Goal: Task Accomplishment & Management: Manage account settings

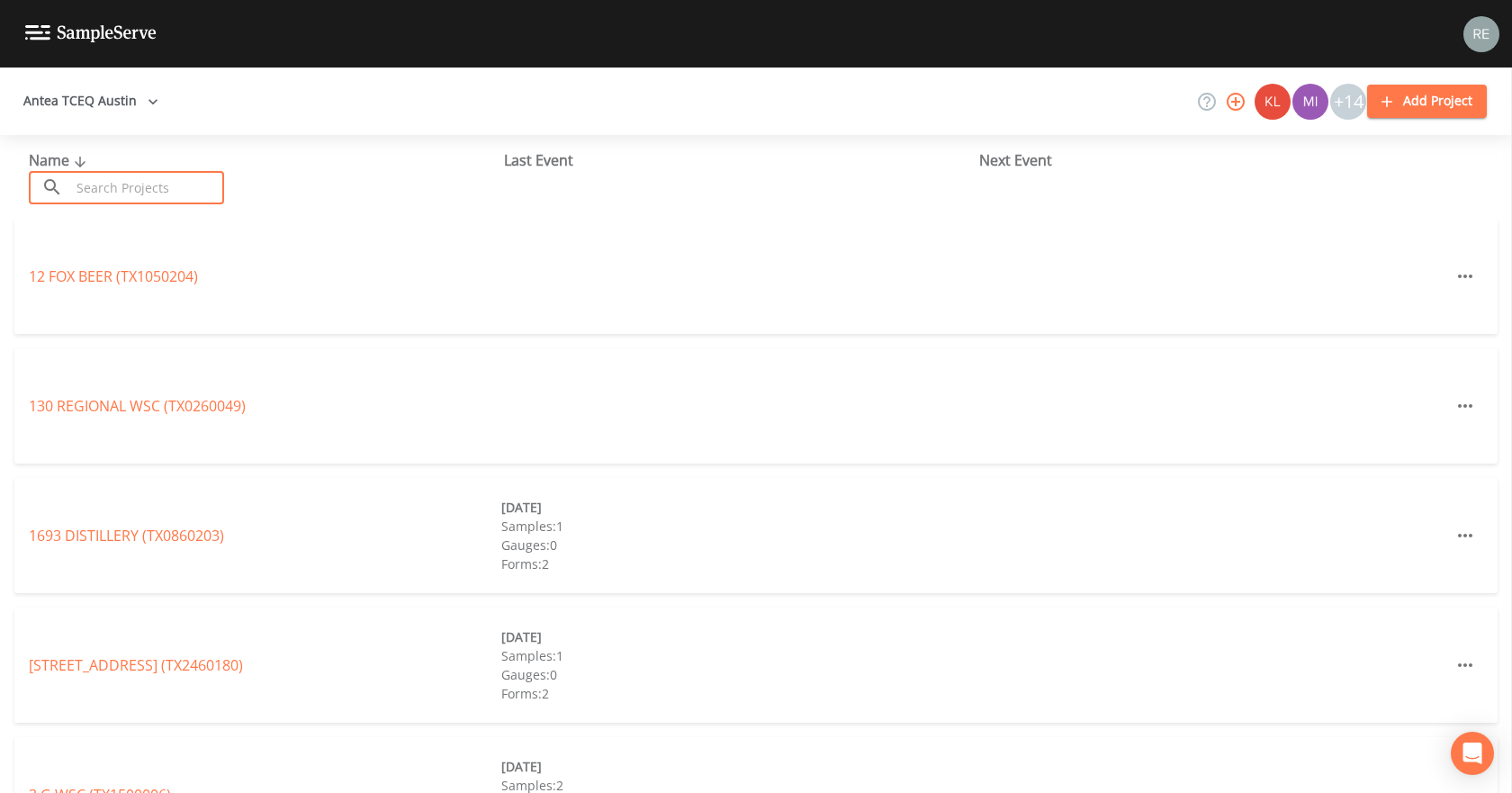
click at [139, 199] on input "text" at bounding box center [147, 188] width 154 height 33
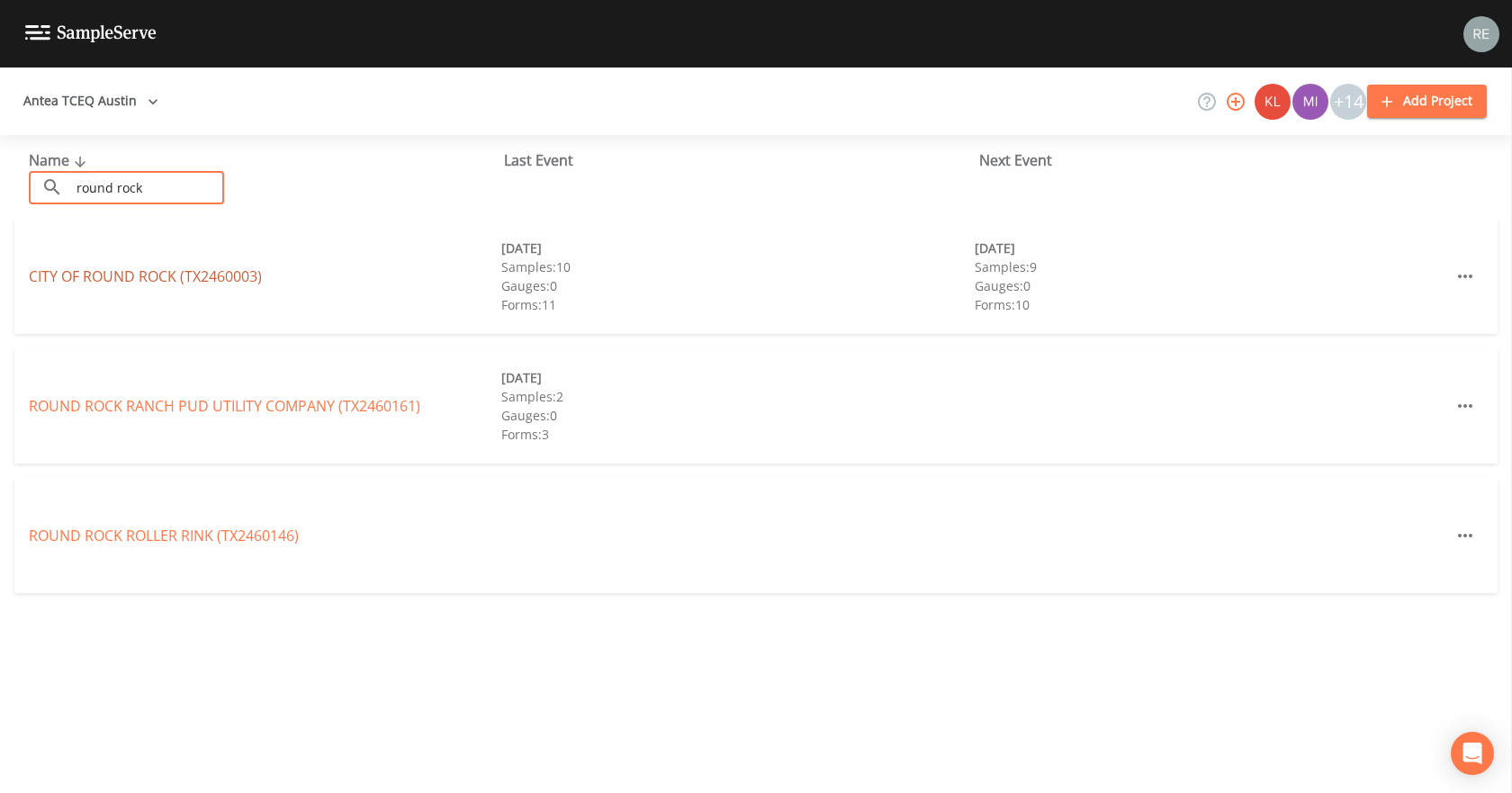
type input "round rock"
click at [118, 270] on link "CITY OF [GEOGRAPHIC_DATA] (TX2460003)" at bounding box center [145, 277] width 234 height 20
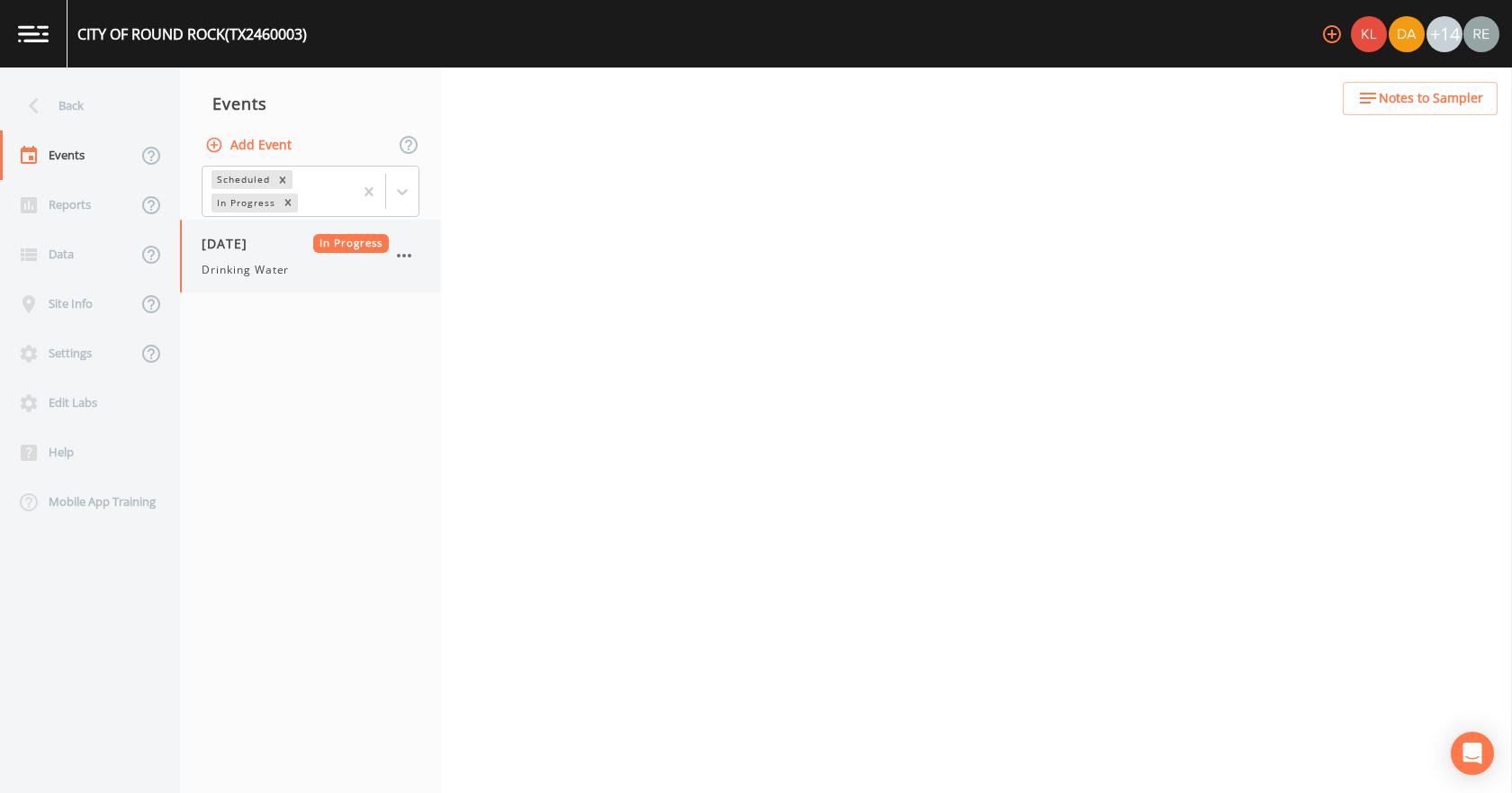
click at [253, 255] on div "[DATE] In Progress Drinking Water" at bounding box center [295, 255] width 187 height 44
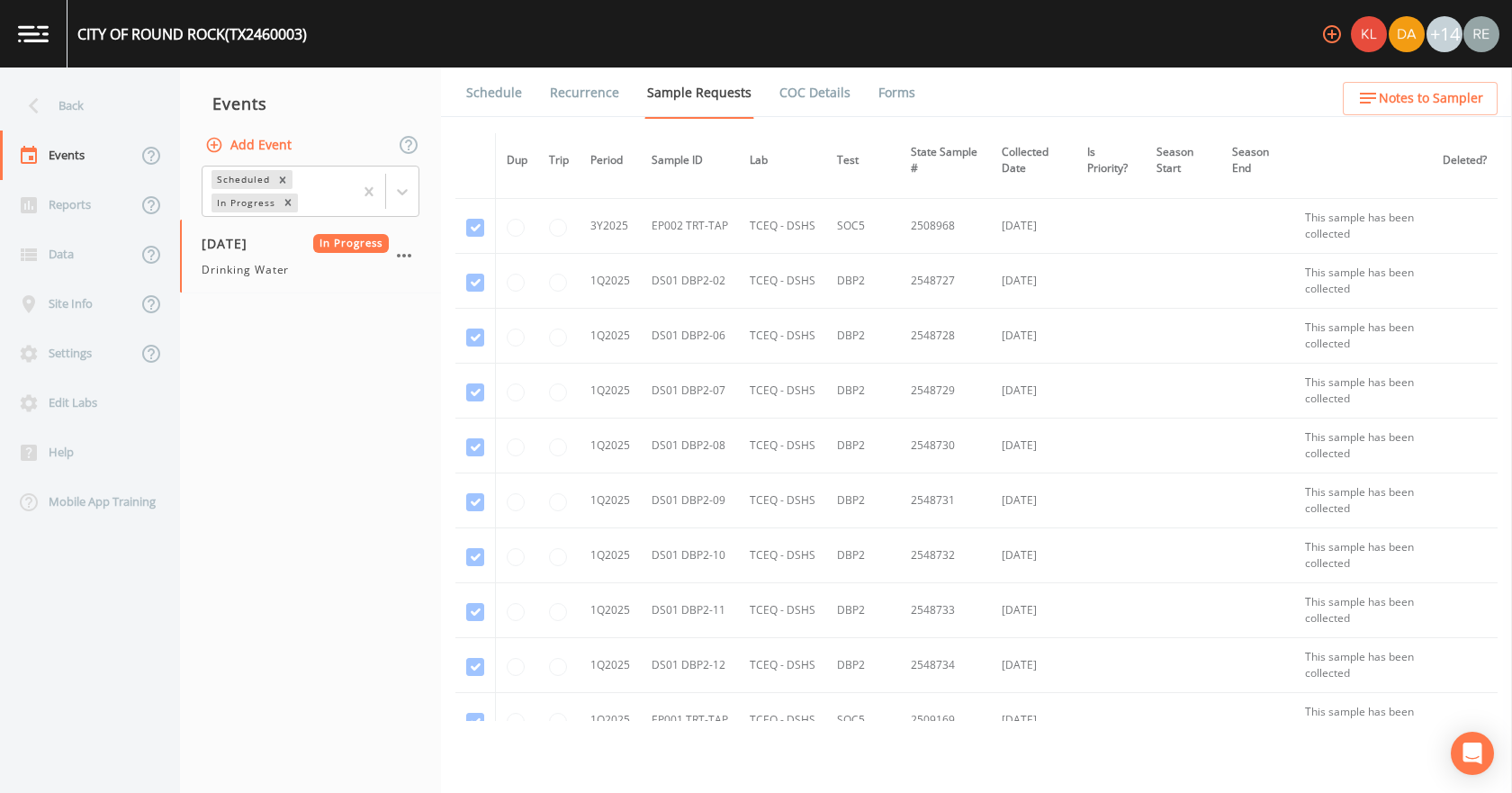
scroll to position [3509, 0]
click at [212, 273] on span "Drinking Water" at bounding box center [245, 270] width 87 height 16
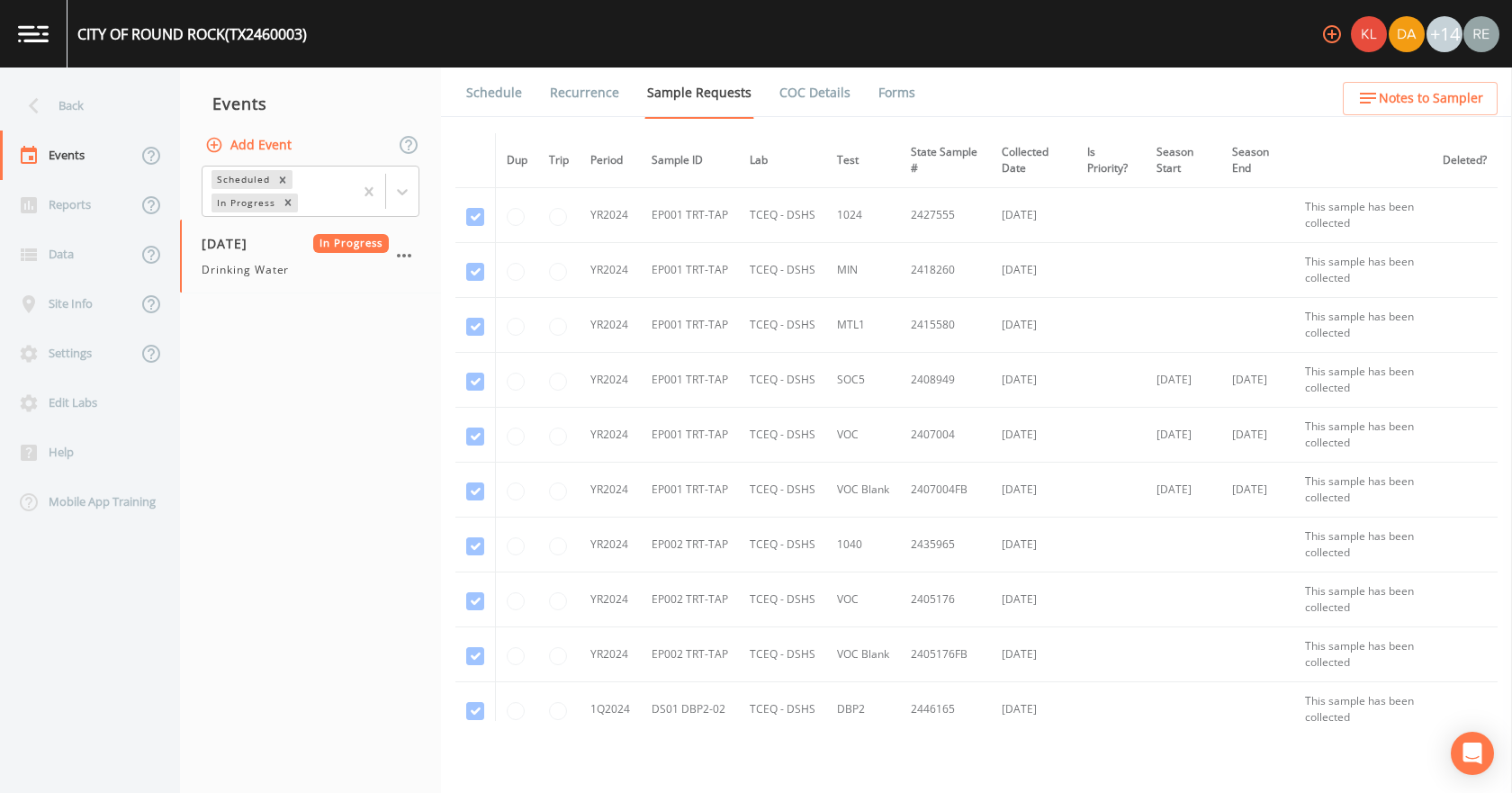
click at [876, 96] on link "Forms" at bounding box center [897, 92] width 42 height 50
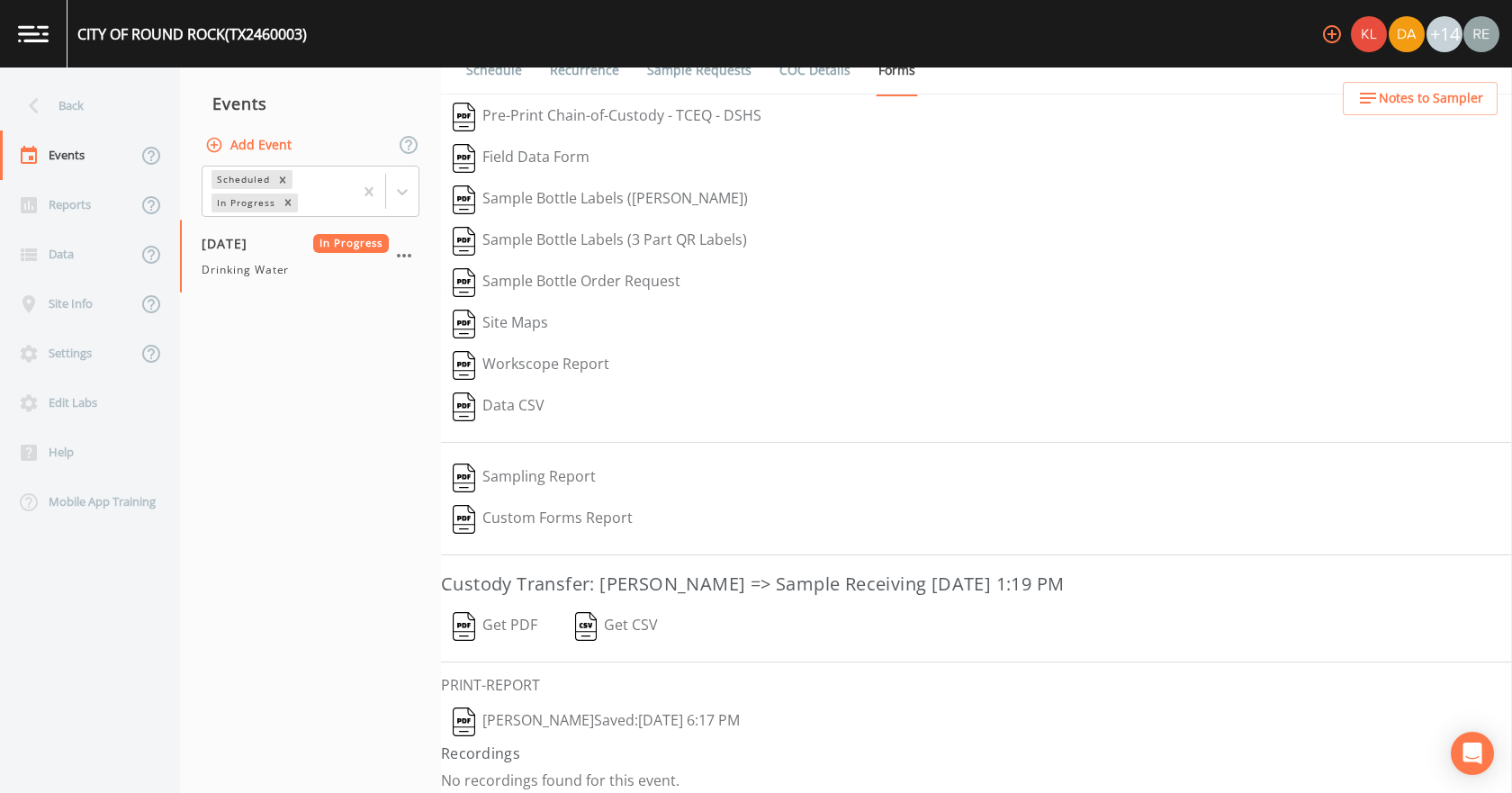
scroll to position [33, 0]
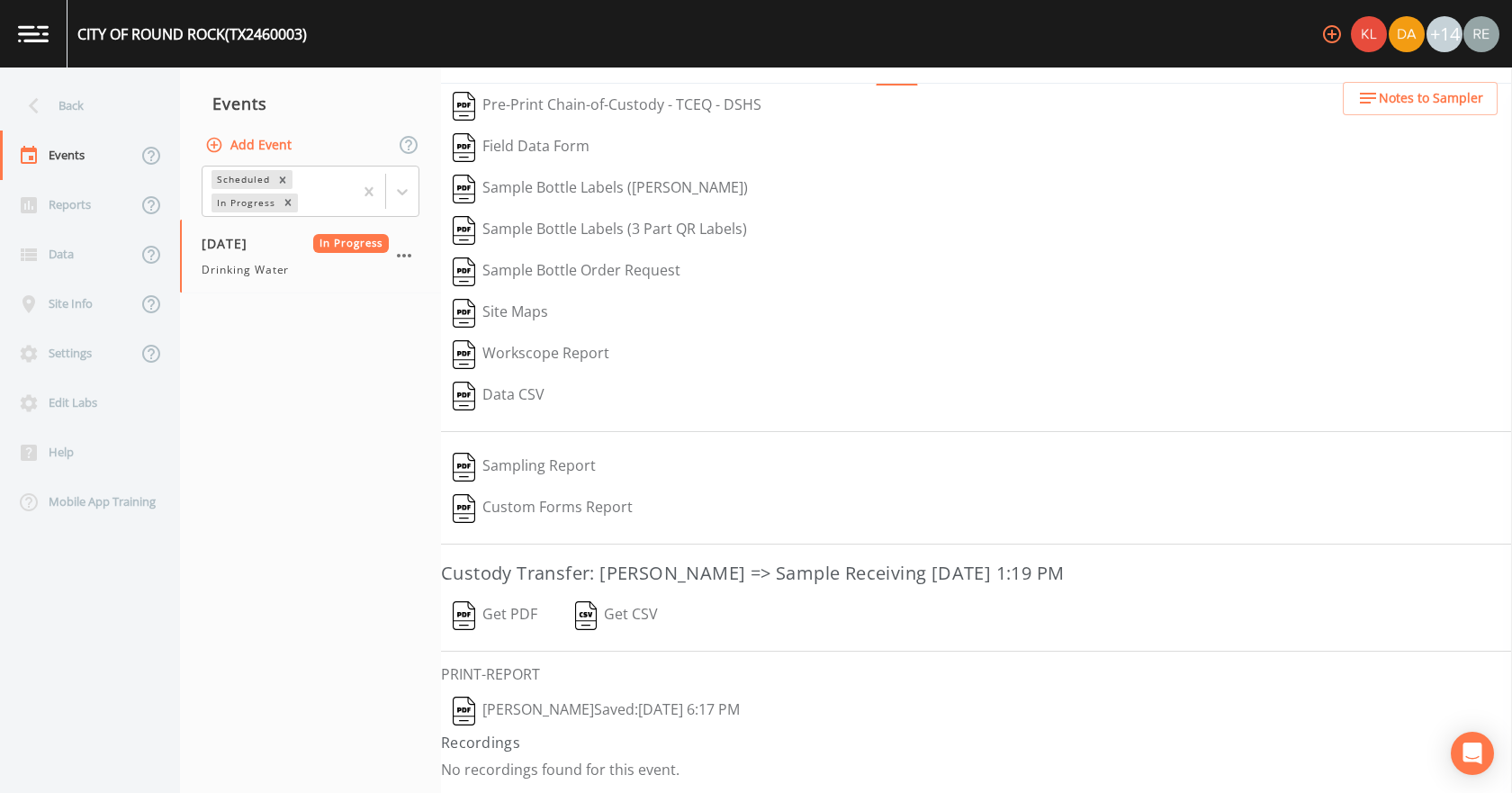
click at [628, 711] on button "[PERSON_NAME]  Saved: [DATE] 6:17 PM" at bounding box center [595, 711] width 310 height 41
click at [520, 614] on button "Get PDF" at bounding box center [495, 615] width 108 height 41
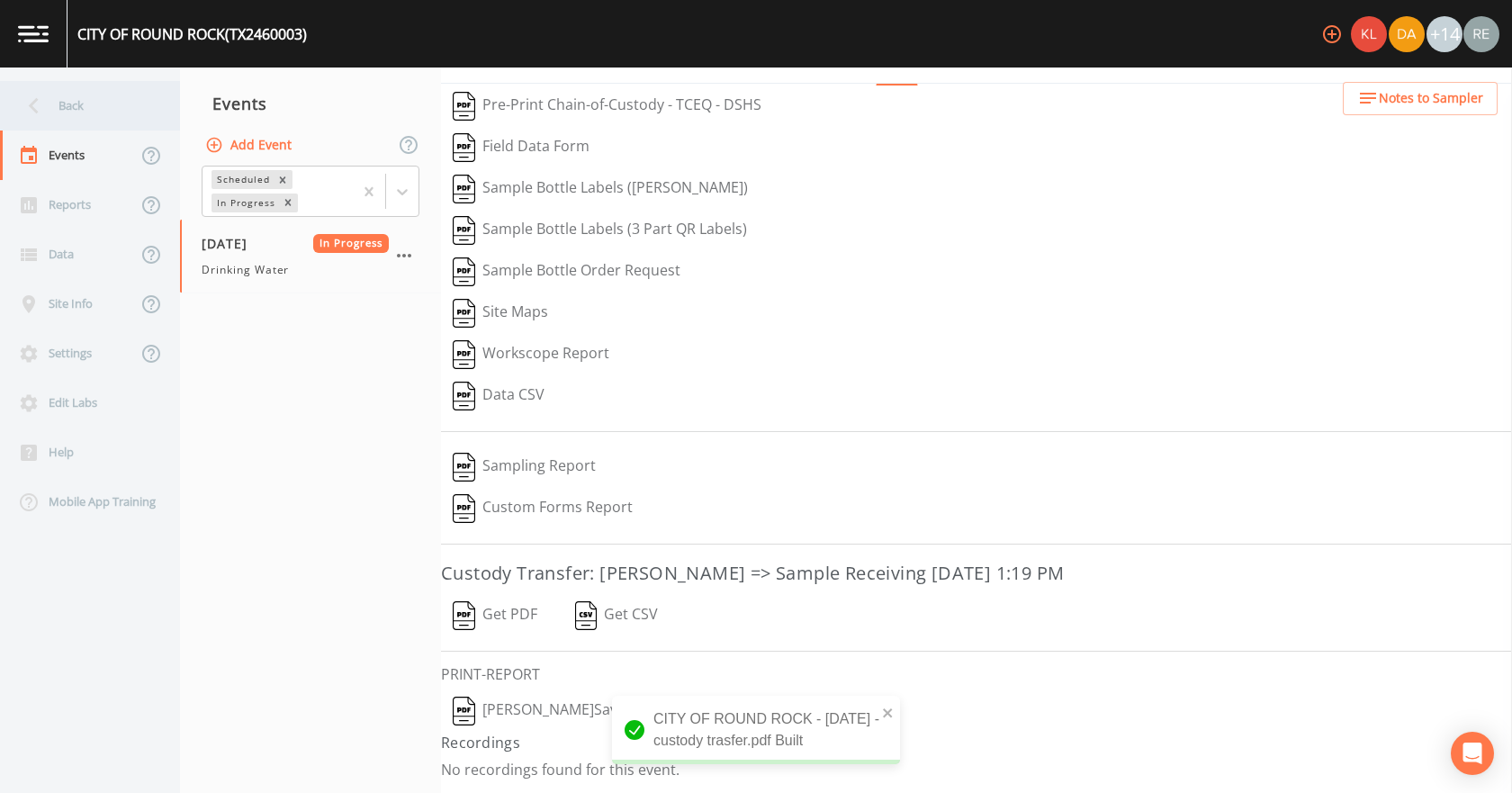
click at [43, 121] on icon at bounding box center [34, 105] width 31 height 31
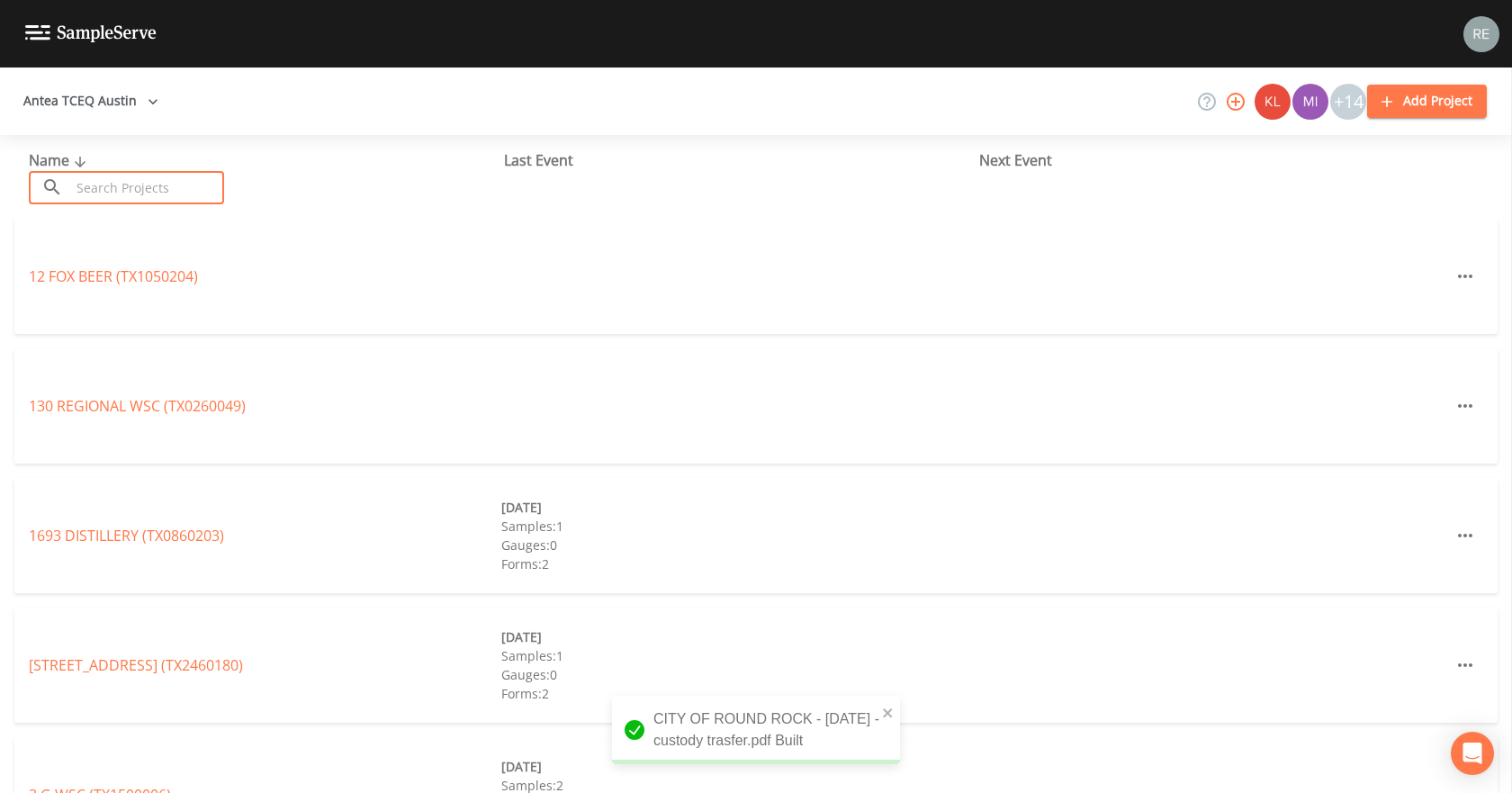
click at [98, 184] on input "text" at bounding box center [147, 188] width 154 height 33
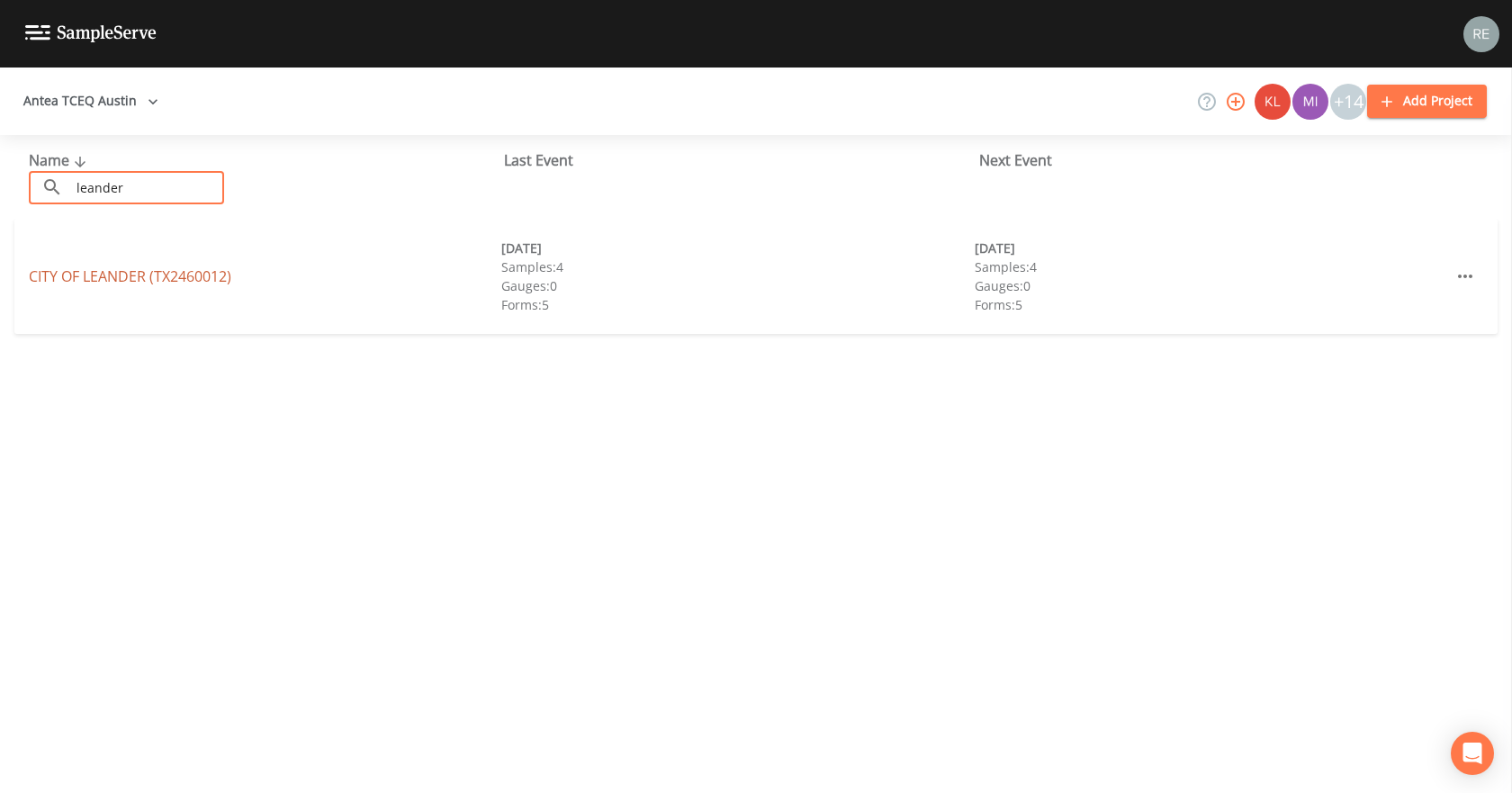
type input "leander"
click at [171, 274] on link "CITY OF [GEOGRAPHIC_DATA] (TX2460012)" at bounding box center [129, 277] width 202 height 20
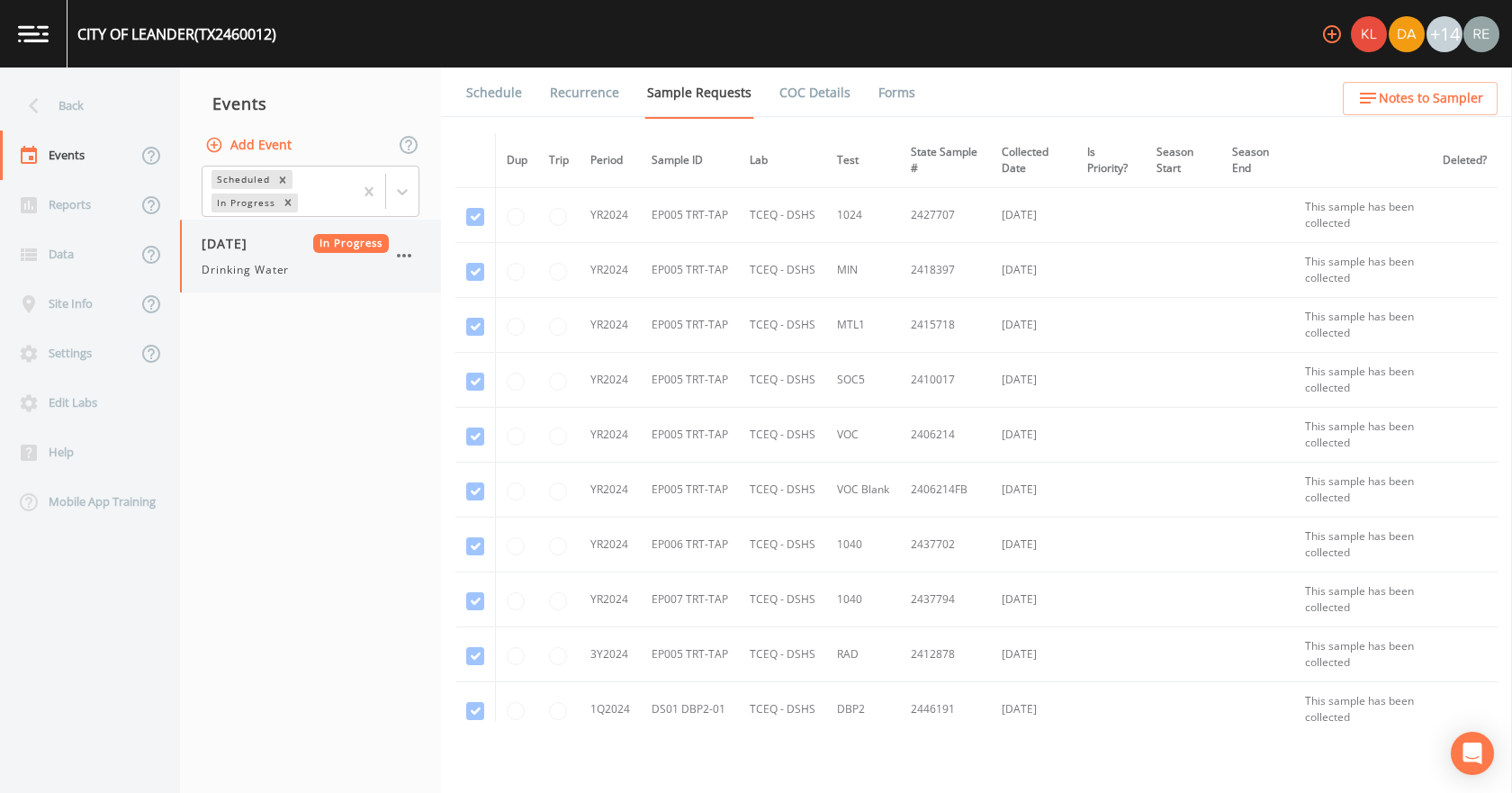
click at [269, 254] on div "[DATE] In Progress Drinking Water" at bounding box center [295, 255] width 187 height 44
click at [904, 86] on link "Forms" at bounding box center [897, 92] width 42 height 50
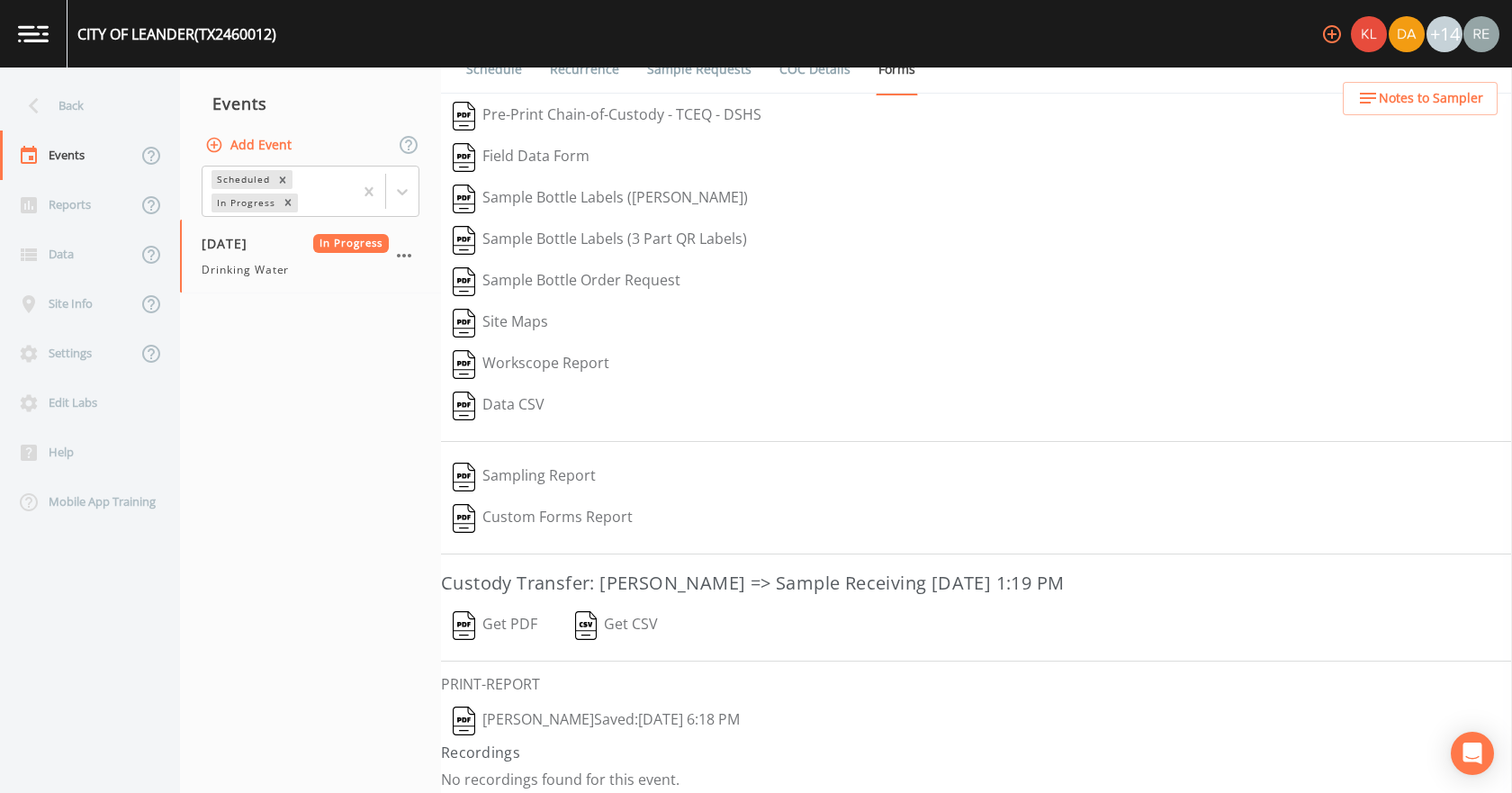
scroll to position [33, 0]
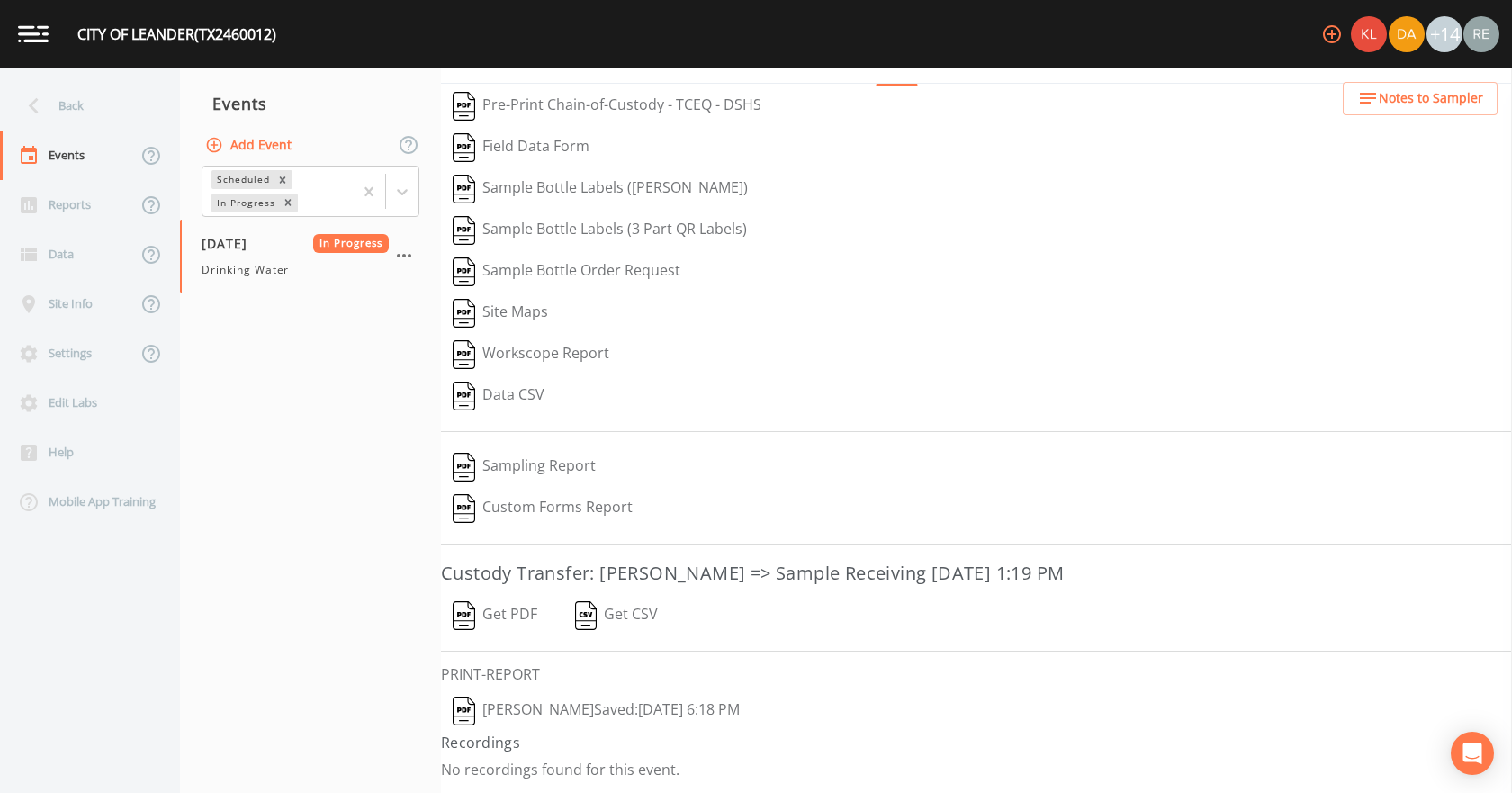
click at [608, 709] on button "[PERSON_NAME]  Saved: [DATE] 6:18 PM" at bounding box center [595, 711] width 310 height 41
click at [510, 607] on button "Get PDF" at bounding box center [495, 615] width 108 height 41
click at [111, 113] on div "Back" at bounding box center [81, 105] width 162 height 49
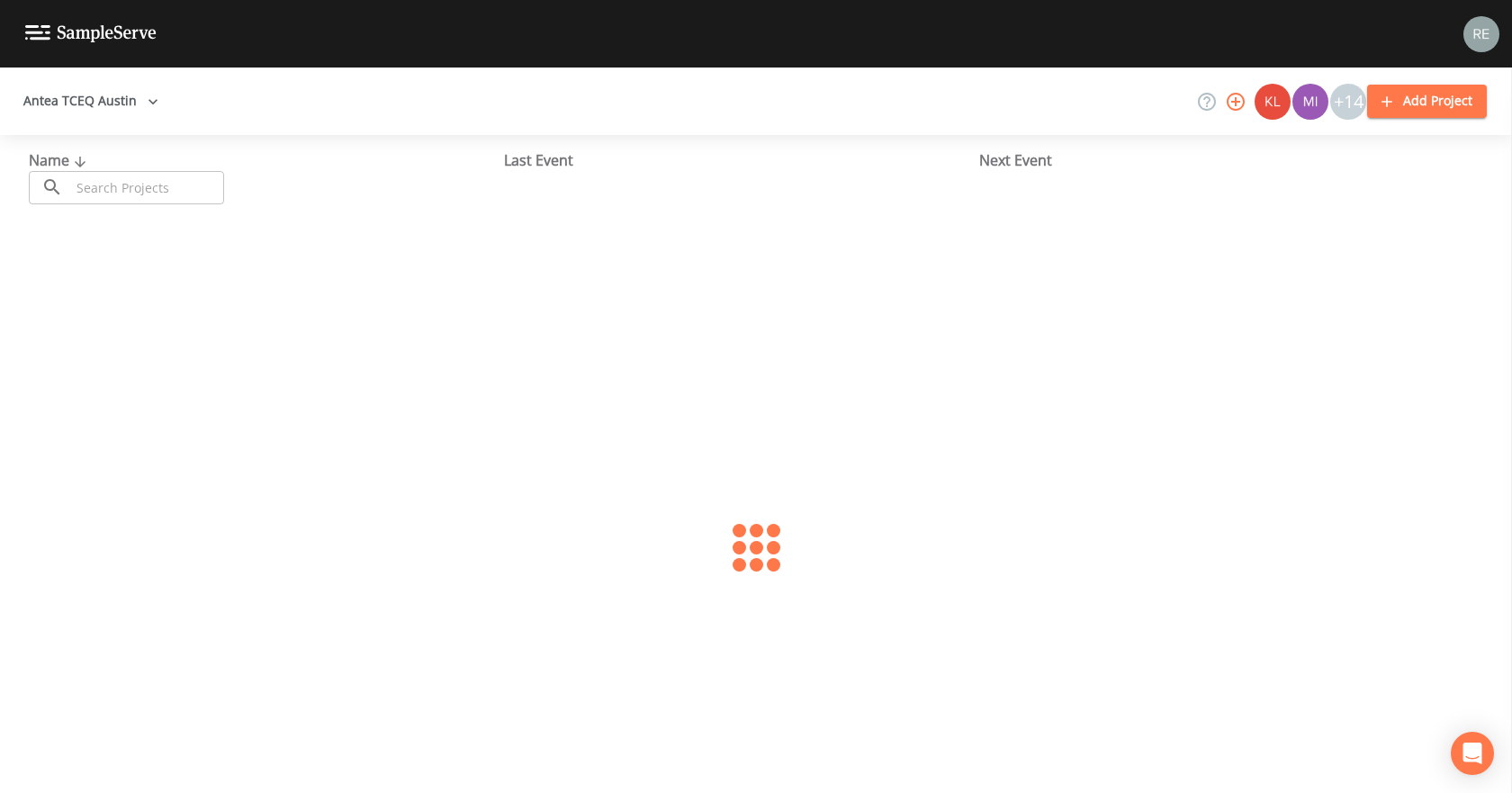
click at [112, 189] on input "text" at bounding box center [147, 188] width 154 height 33
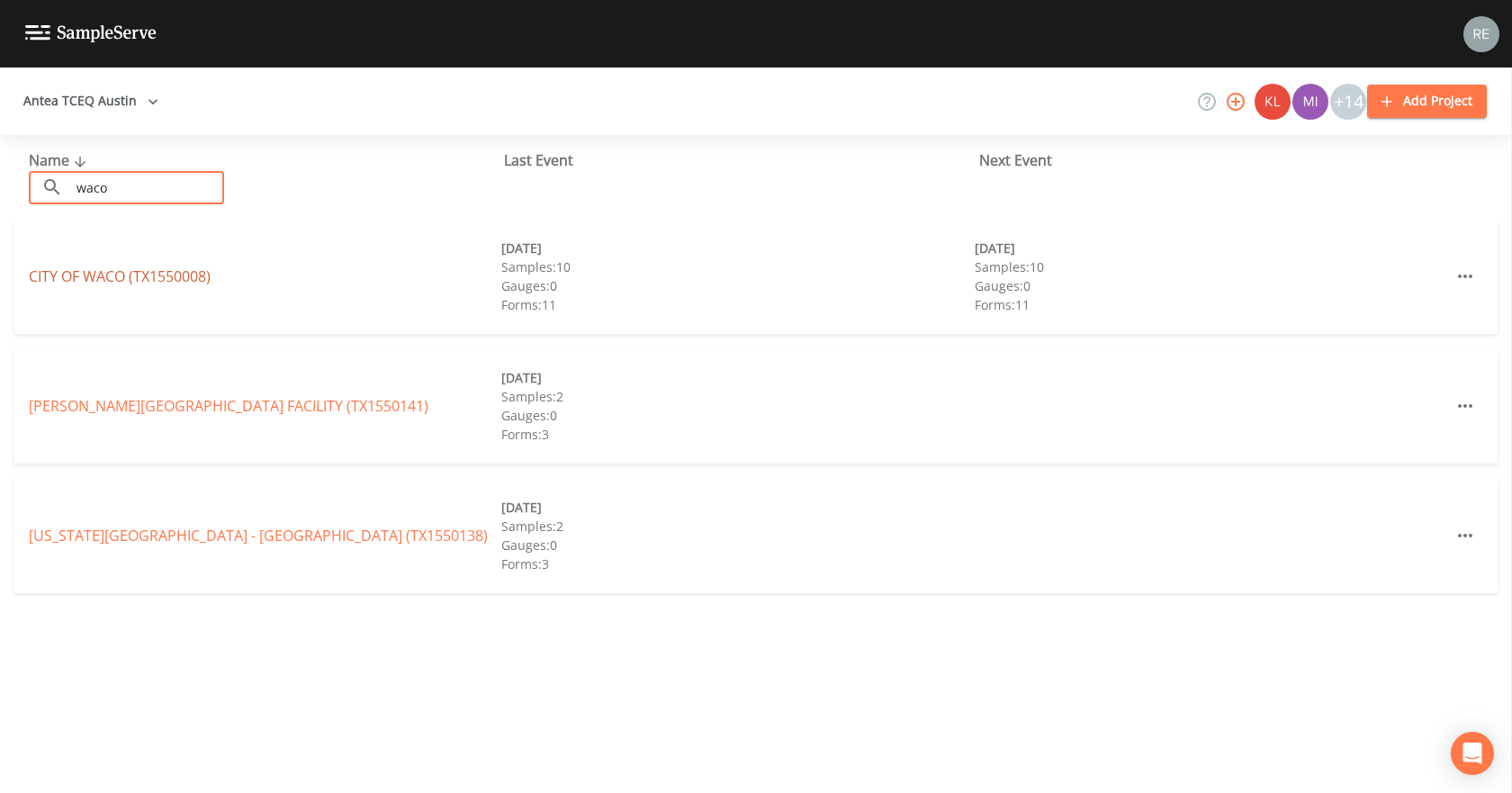
type input "waco"
click at [102, 272] on link "CITY OF [GEOGRAPHIC_DATA] (TX1550008)" at bounding box center [119, 277] width 181 height 20
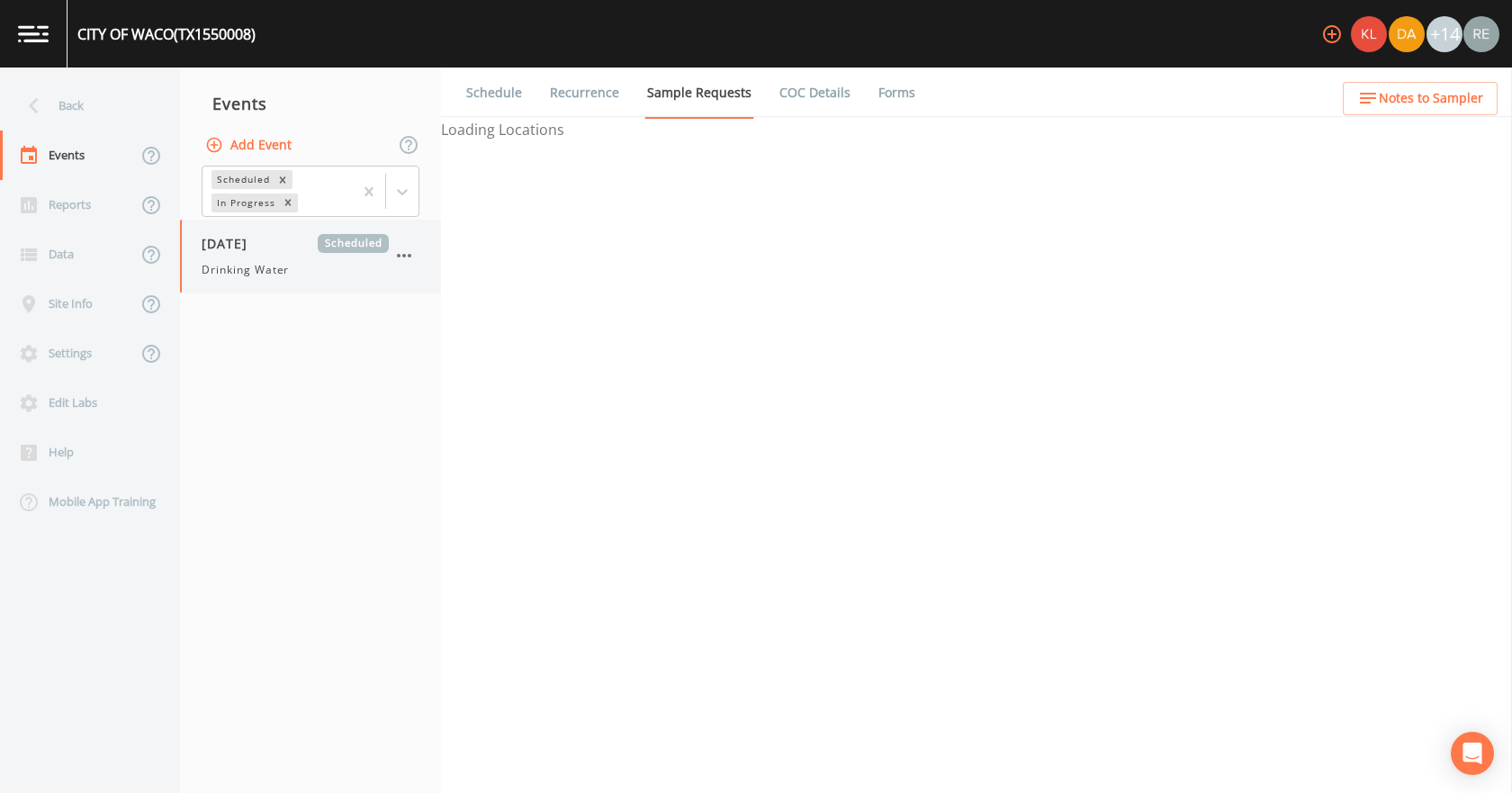
click at [270, 265] on span "Drinking Water" at bounding box center [245, 270] width 87 height 16
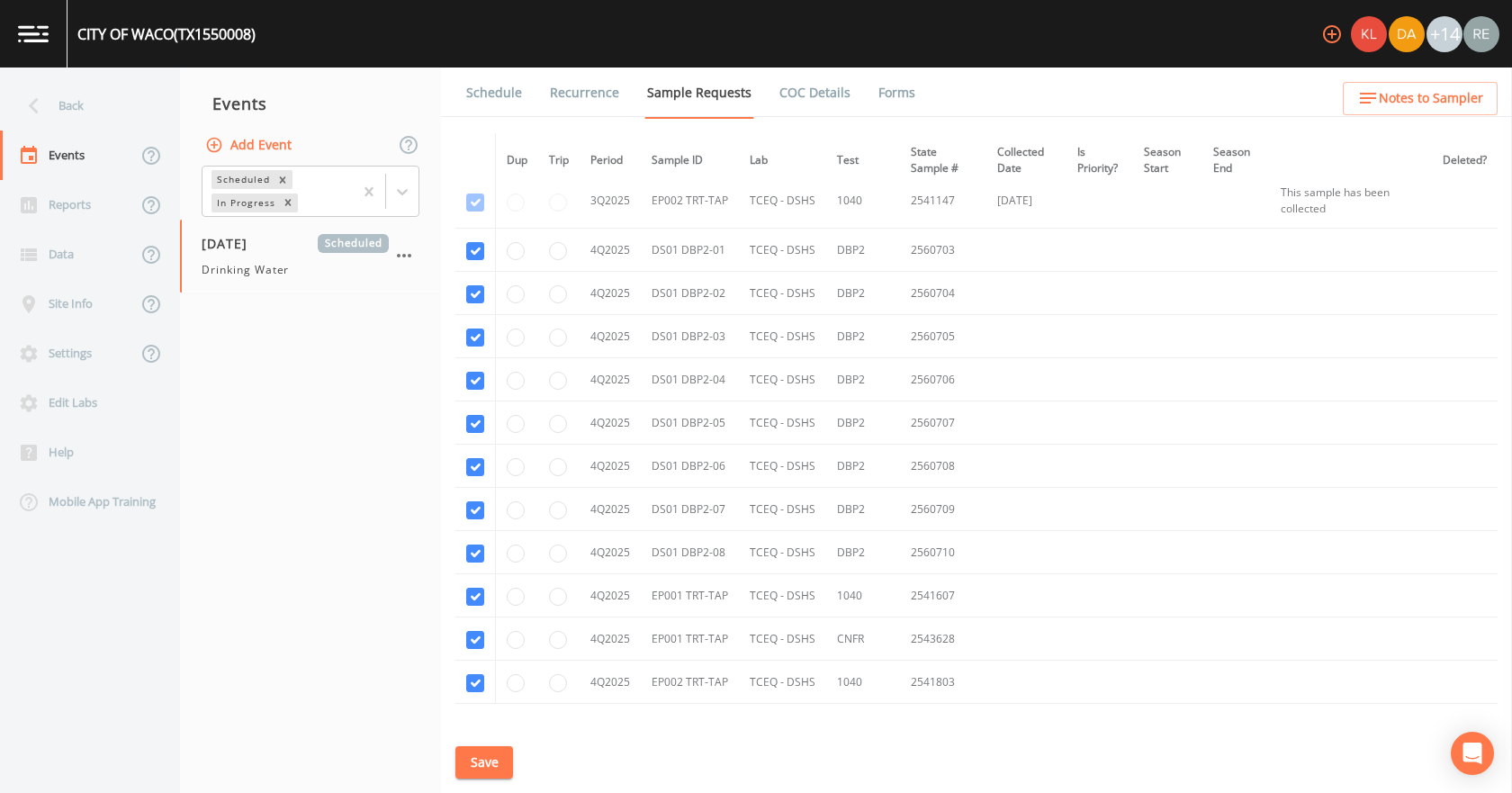
scroll to position [5882, 0]
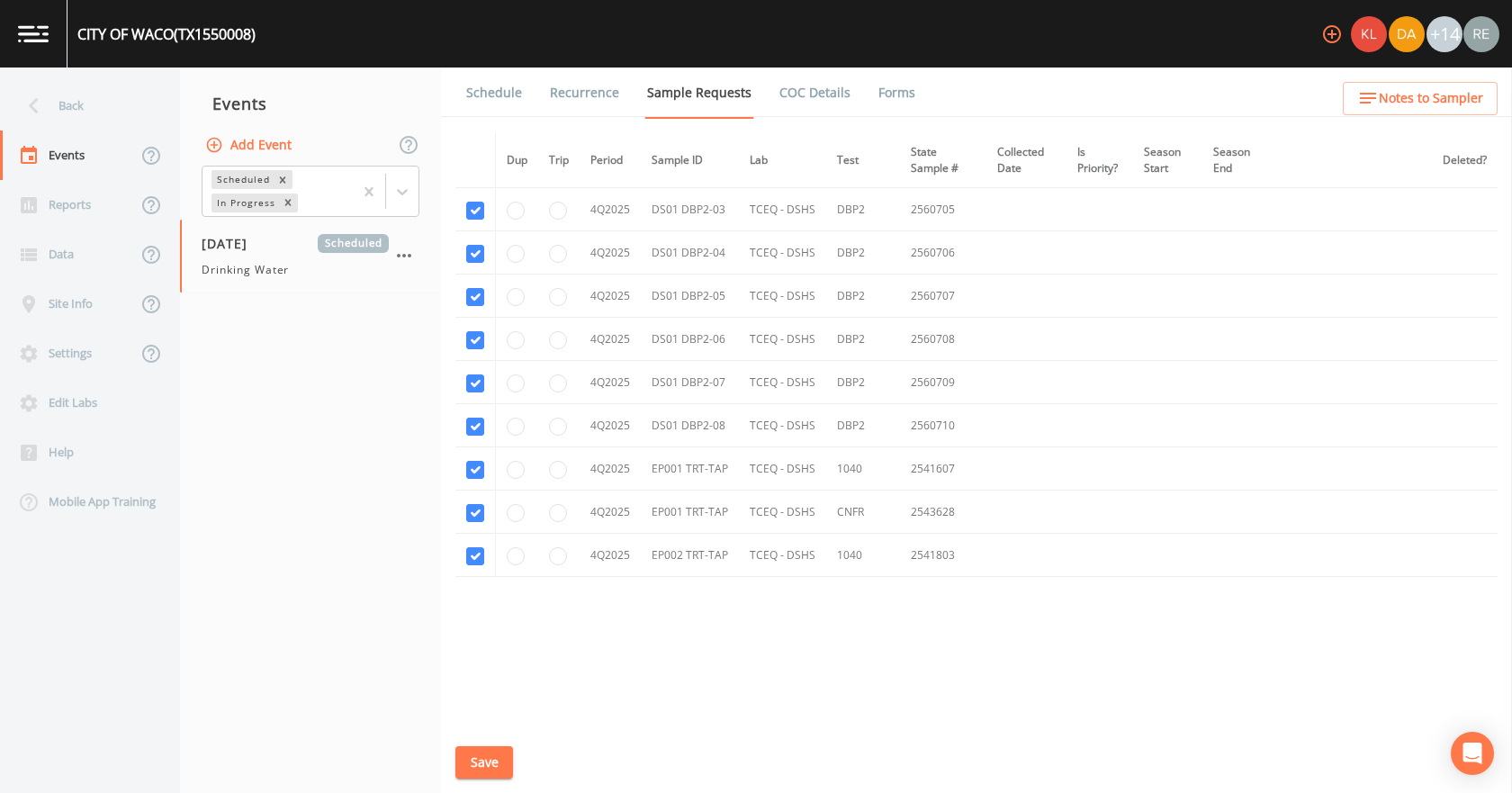
click at [501, 91] on link "Schedule" at bounding box center [494, 92] width 61 height 50
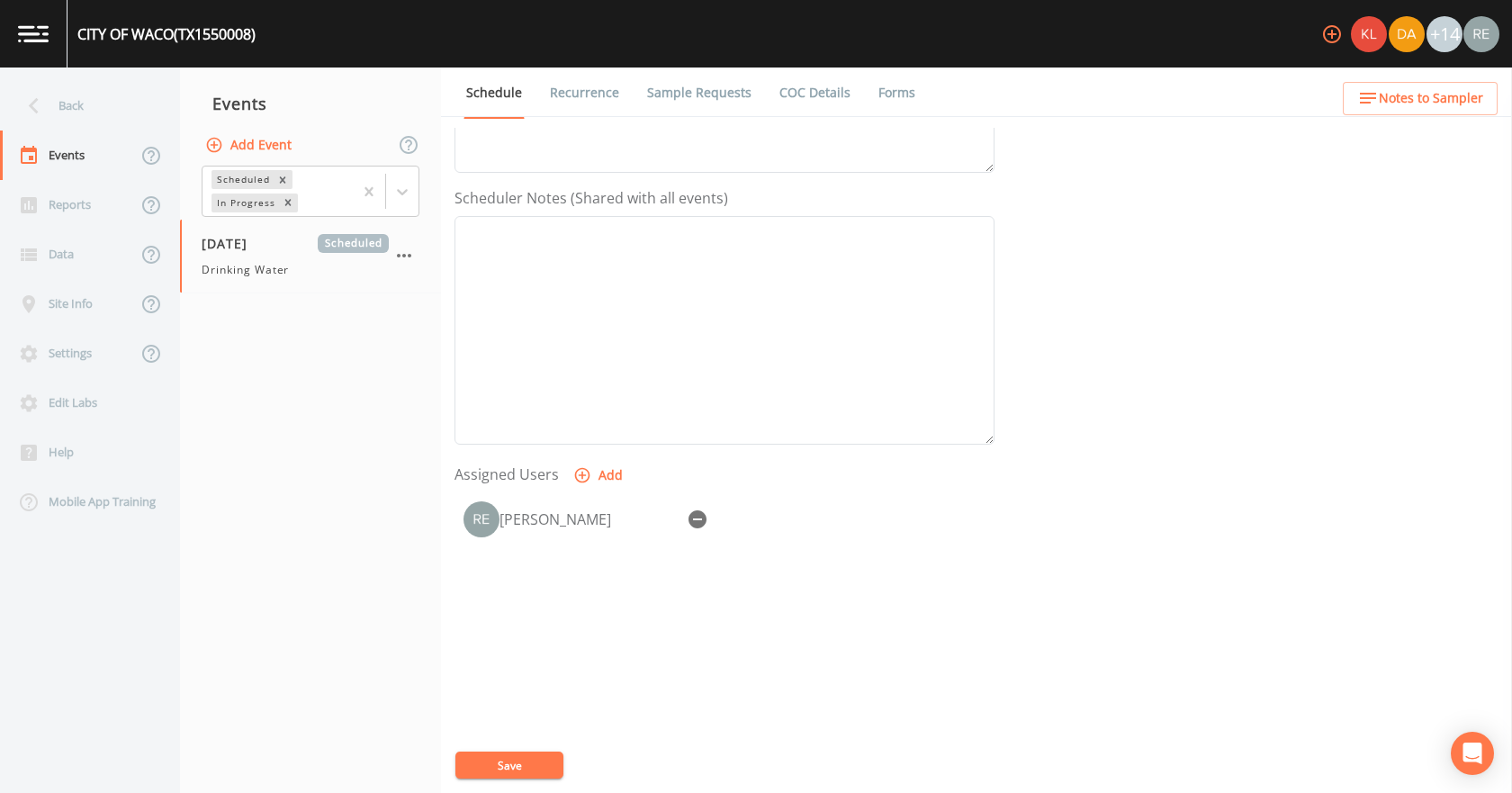
scroll to position [450, 0]
click at [544, 775] on button "Save" at bounding box center [509, 765] width 108 height 27
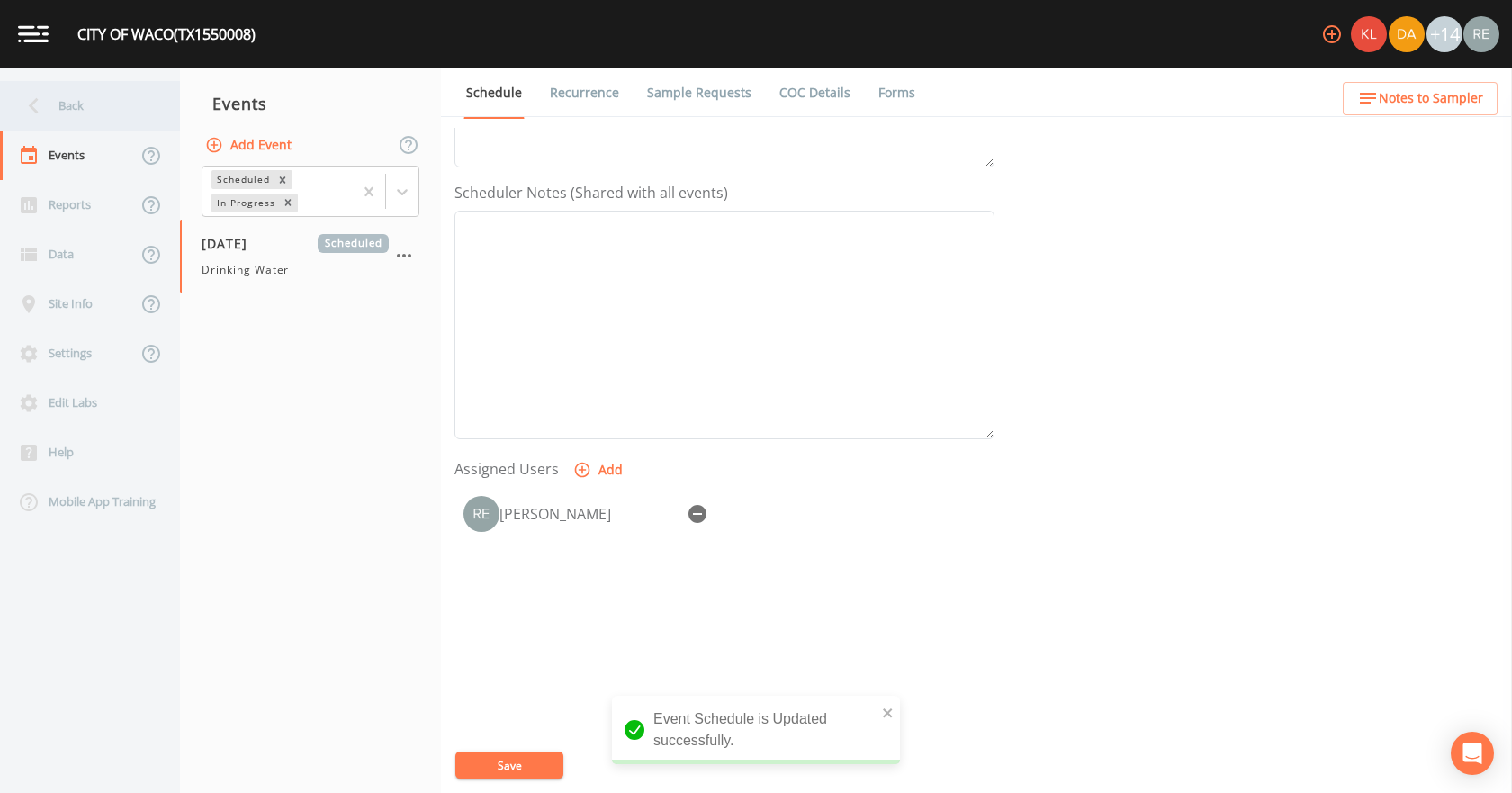
click at [90, 97] on div "Back" at bounding box center [81, 105] width 162 height 49
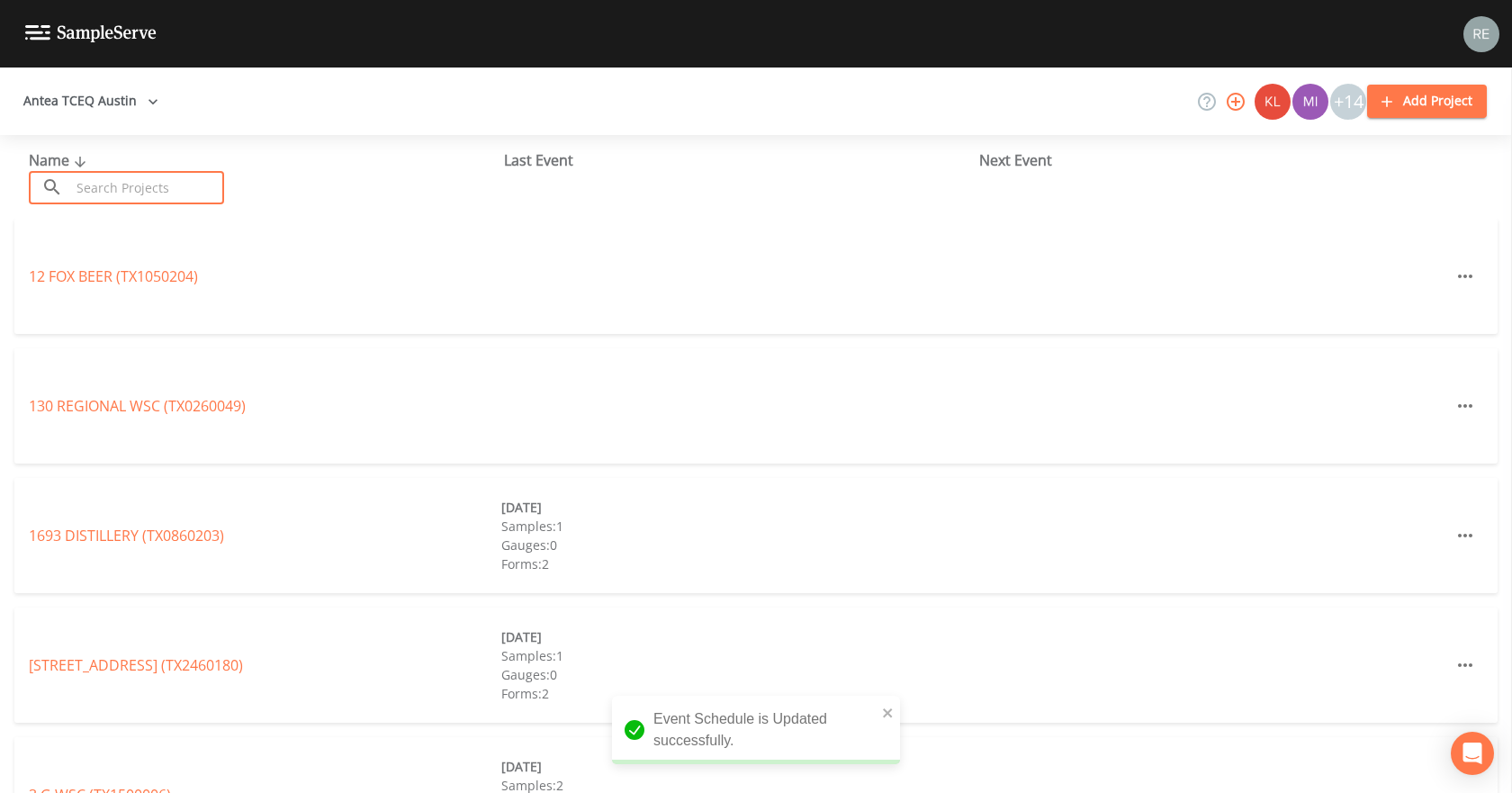
click at [74, 174] on input "text" at bounding box center [147, 188] width 154 height 33
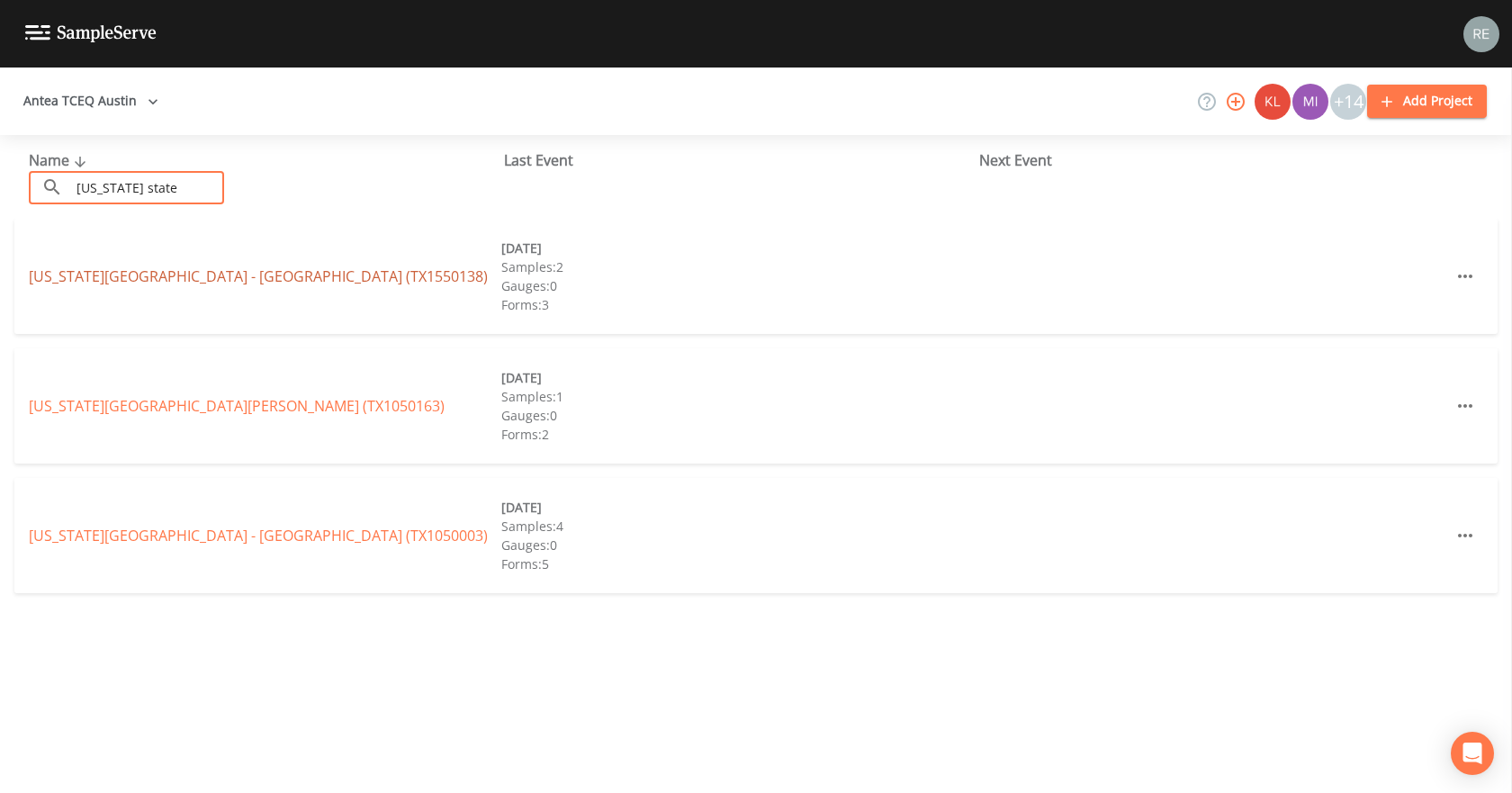
type input "[US_STATE] state"
click at [66, 279] on link "[US_STATE][GEOGRAPHIC_DATA] - [GEOGRAPHIC_DATA] (TX1550138)" at bounding box center [257, 277] width 459 height 20
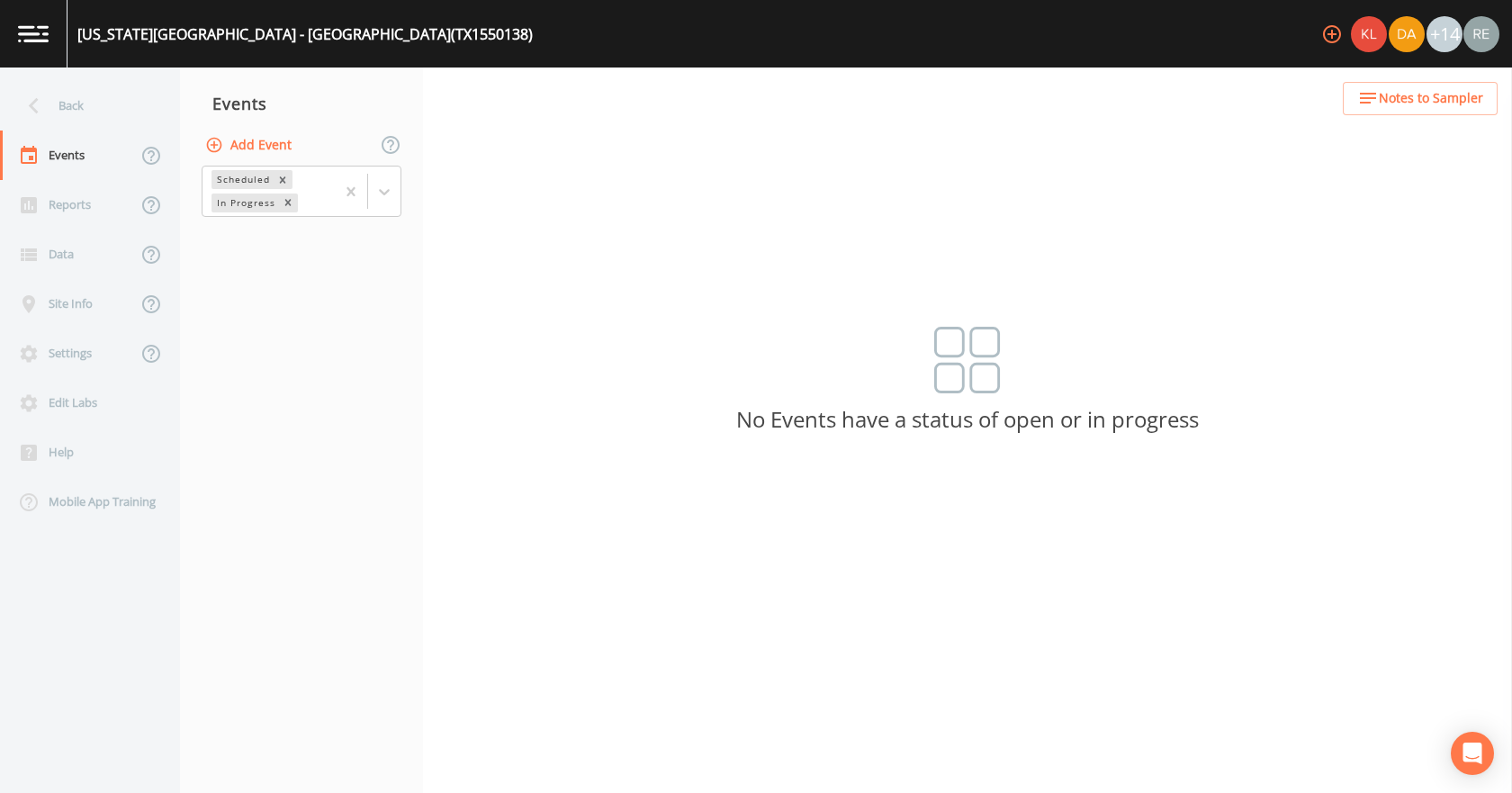
click at [246, 148] on button "Add Event" at bounding box center [250, 146] width 97 height 33
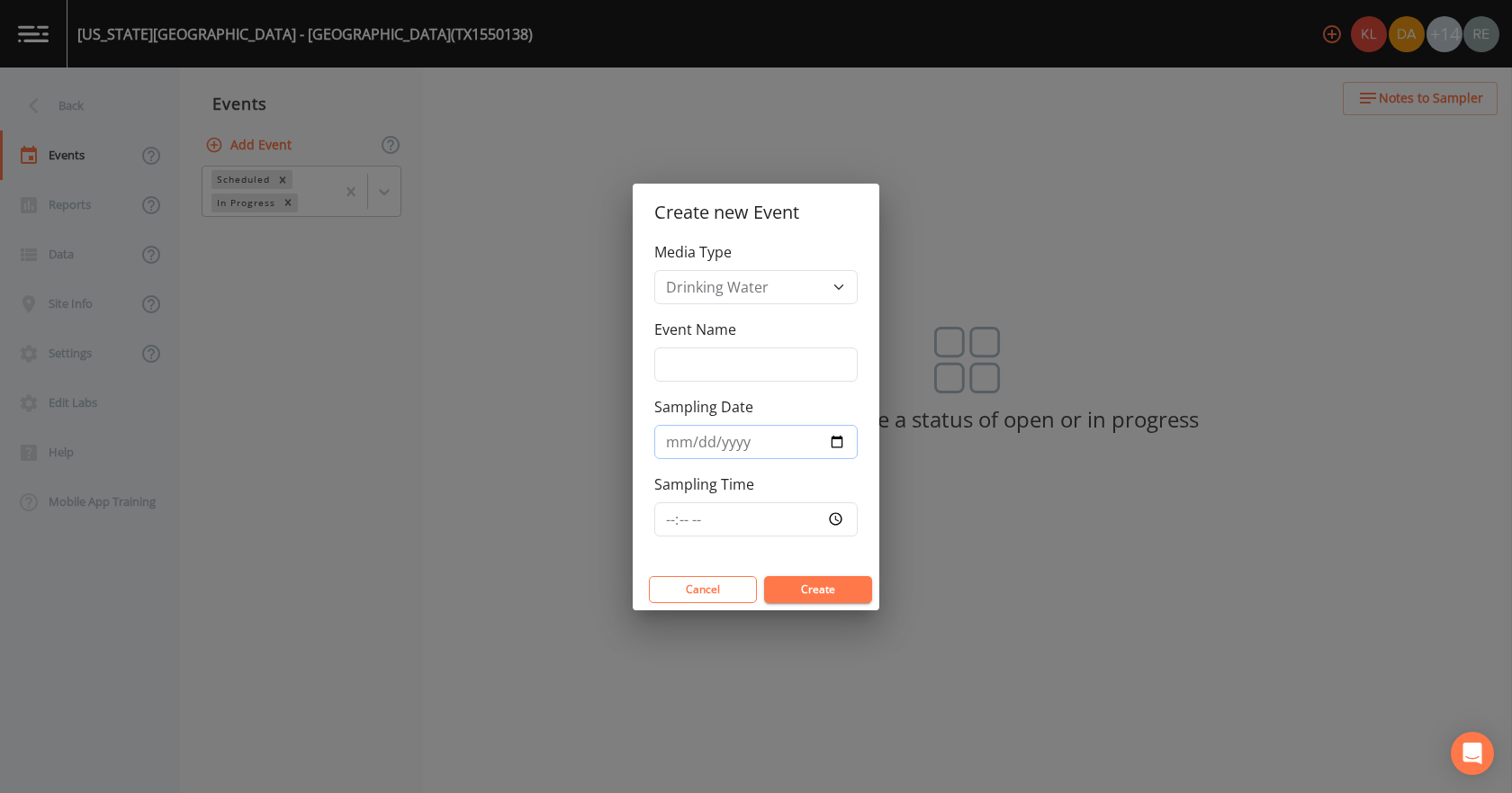
click at [837, 439] on input "Sampling Date" at bounding box center [756, 441] width 203 height 34
type input "[DATE]"
click at [854, 589] on button "Create" at bounding box center [818, 589] width 108 height 27
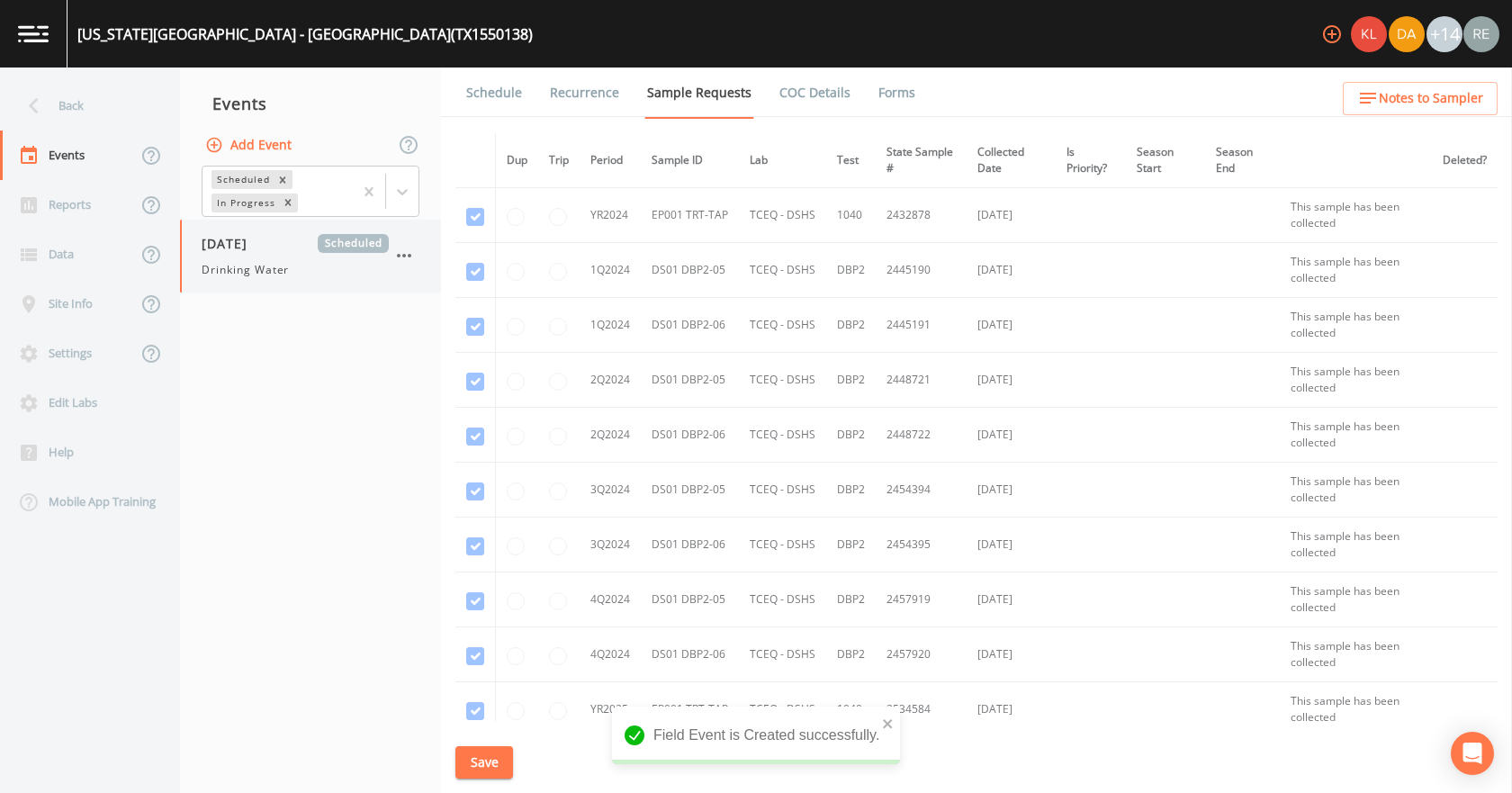
click at [266, 272] on span "Drinking Water" at bounding box center [245, 270] width 87 height 16
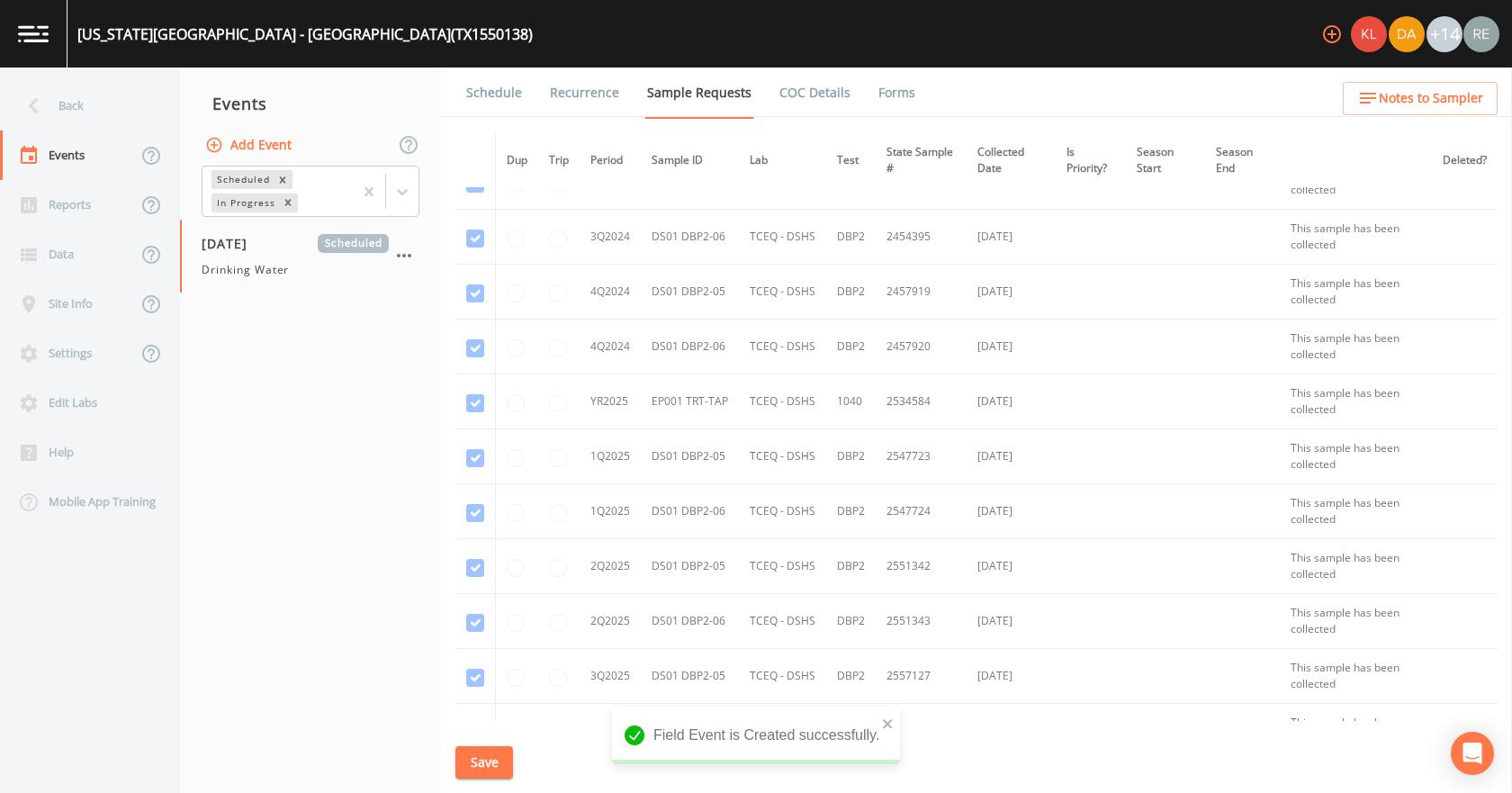
scroll to position [576, 0]
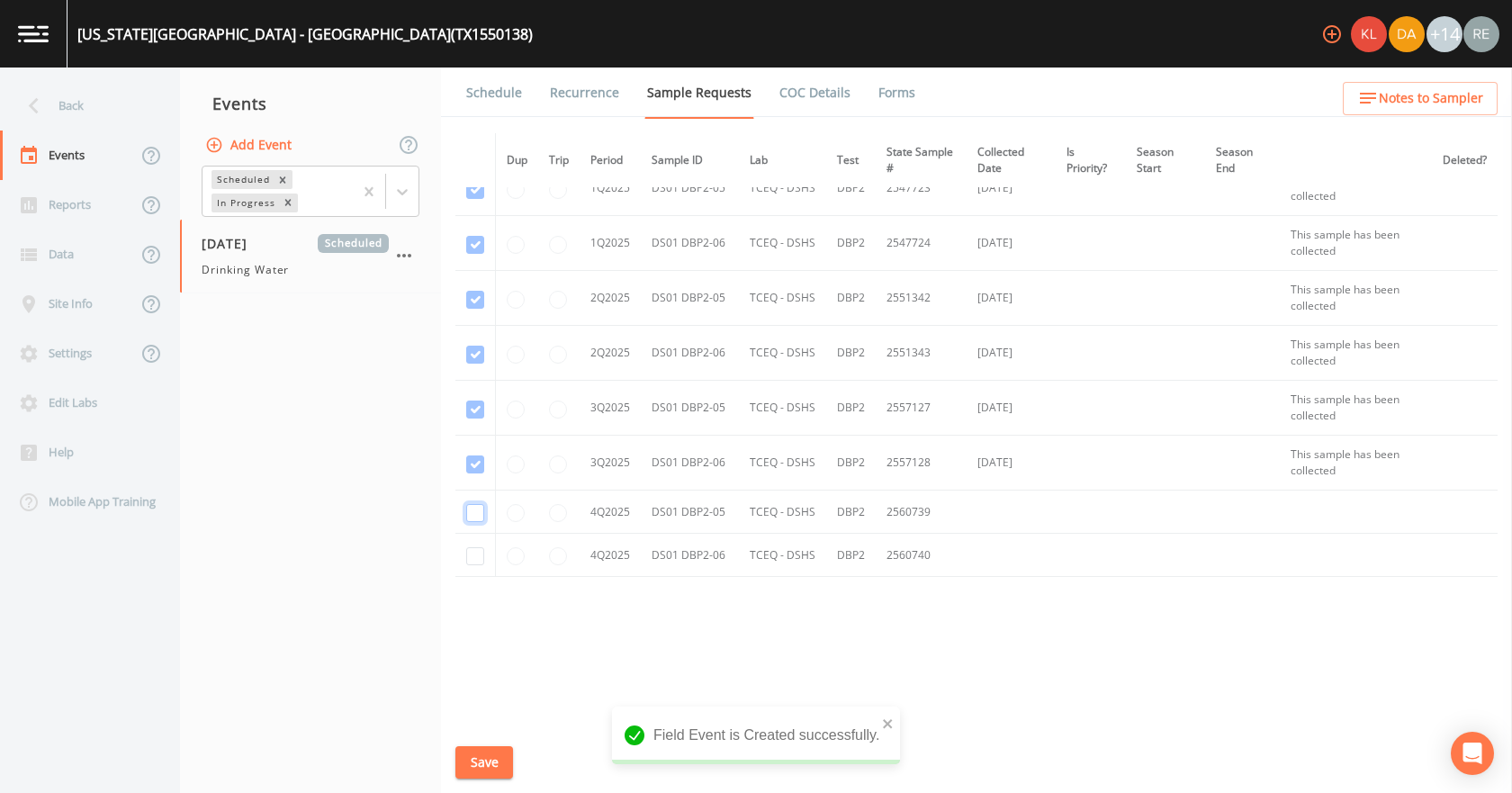
click at [473, 519] on input "checkbox" at bounding box center [475, 513] width 18 height 18
checkbox input "true"
click at [477, 560] on input "checkbox" at bounding box center [475, 556] width 18 height 18
checkbox input "true"
drag, startPoint x: 490, startPoint y: 762, endPoint x: 520, endPoint y: 593, distance: 171.6
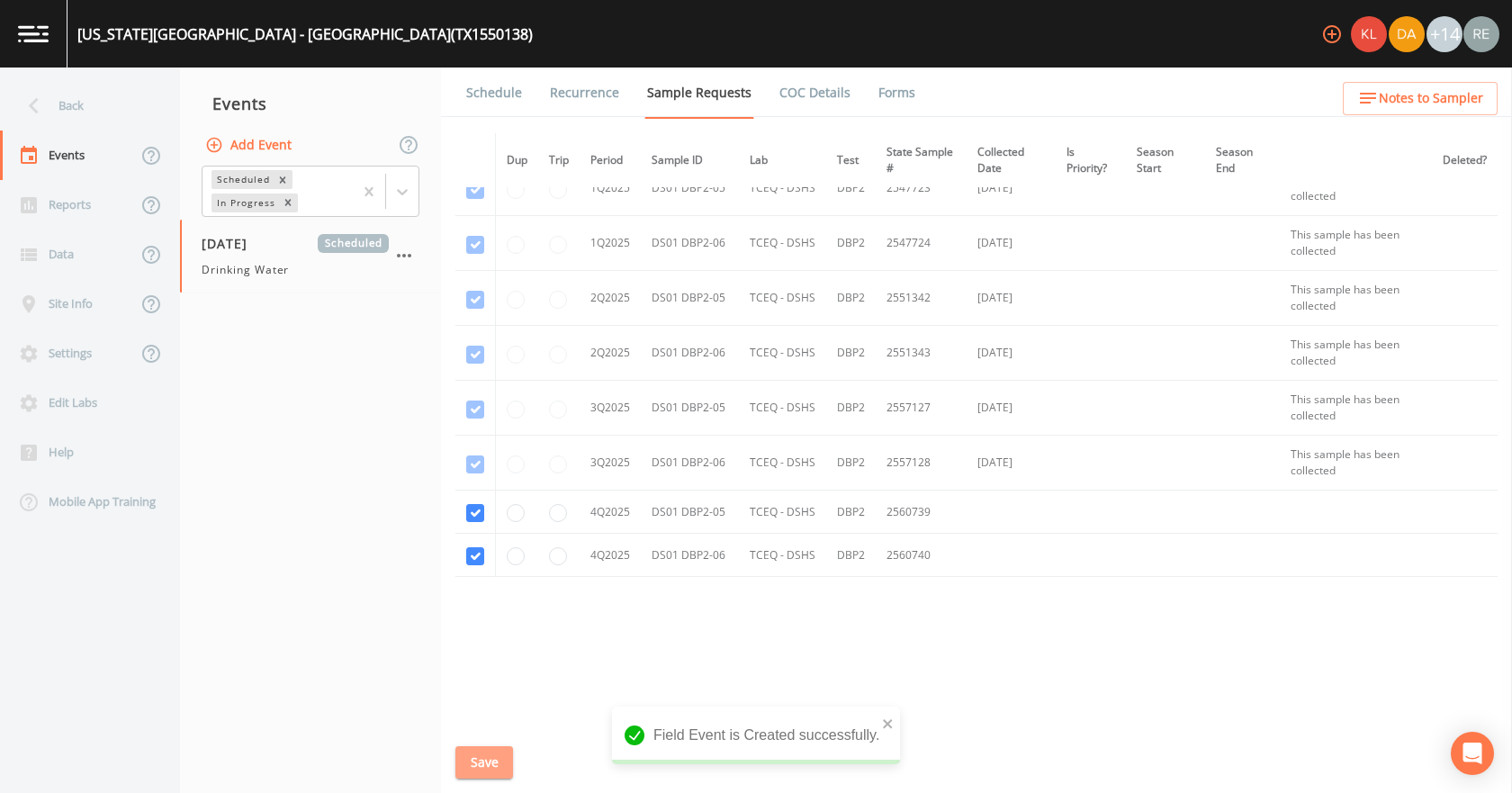
click at [491, 746] on button "Save" at bounding box center [484, 763] width 58 height 33
click at [481, 757] on button "Save" at bounding box center [484, 763] width 58 height 33
click at [521, 86] on link "Schedule" at bounding box center [494, 92] width 61 height 50
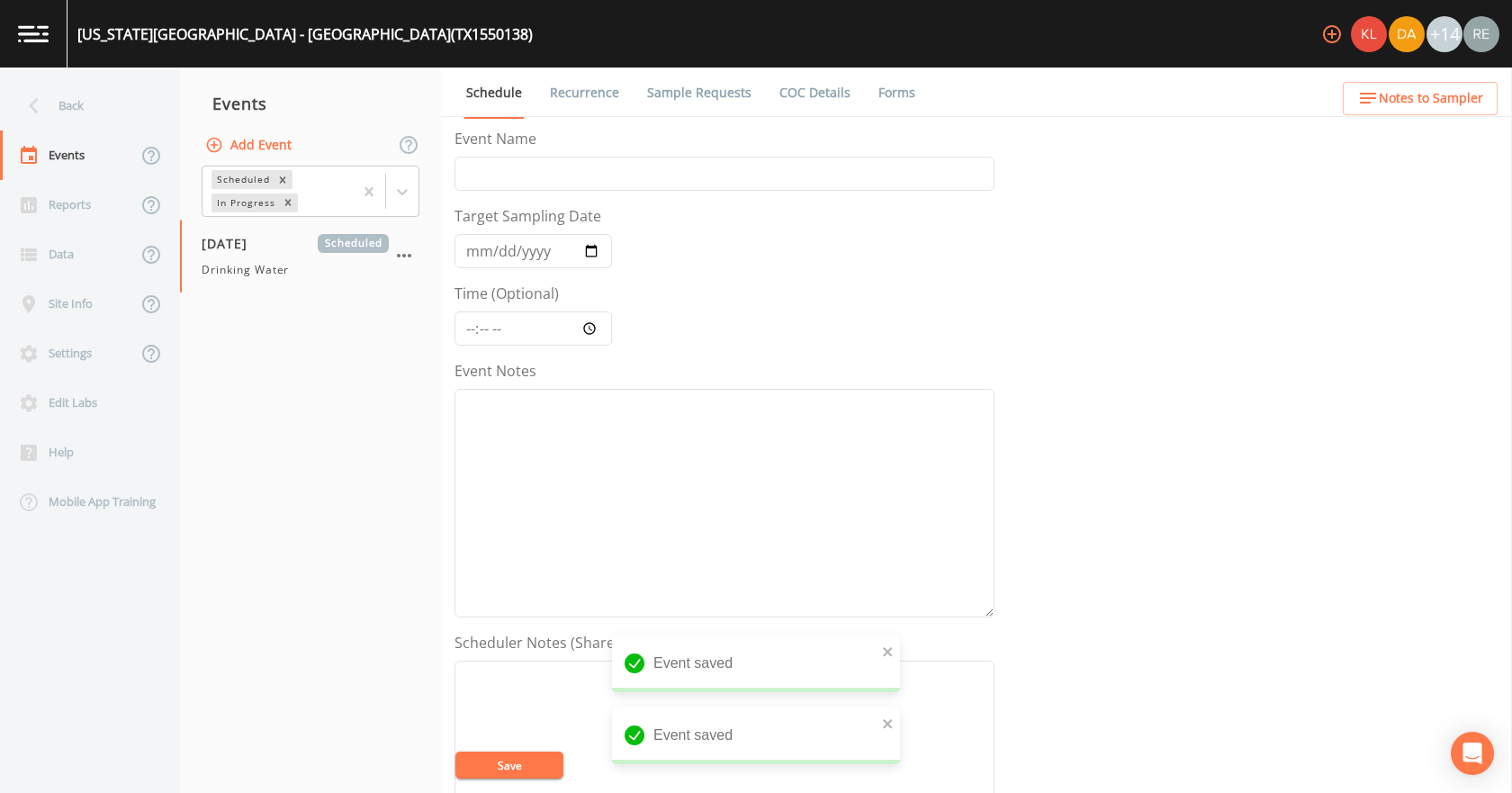
scroll to position [477, 0]
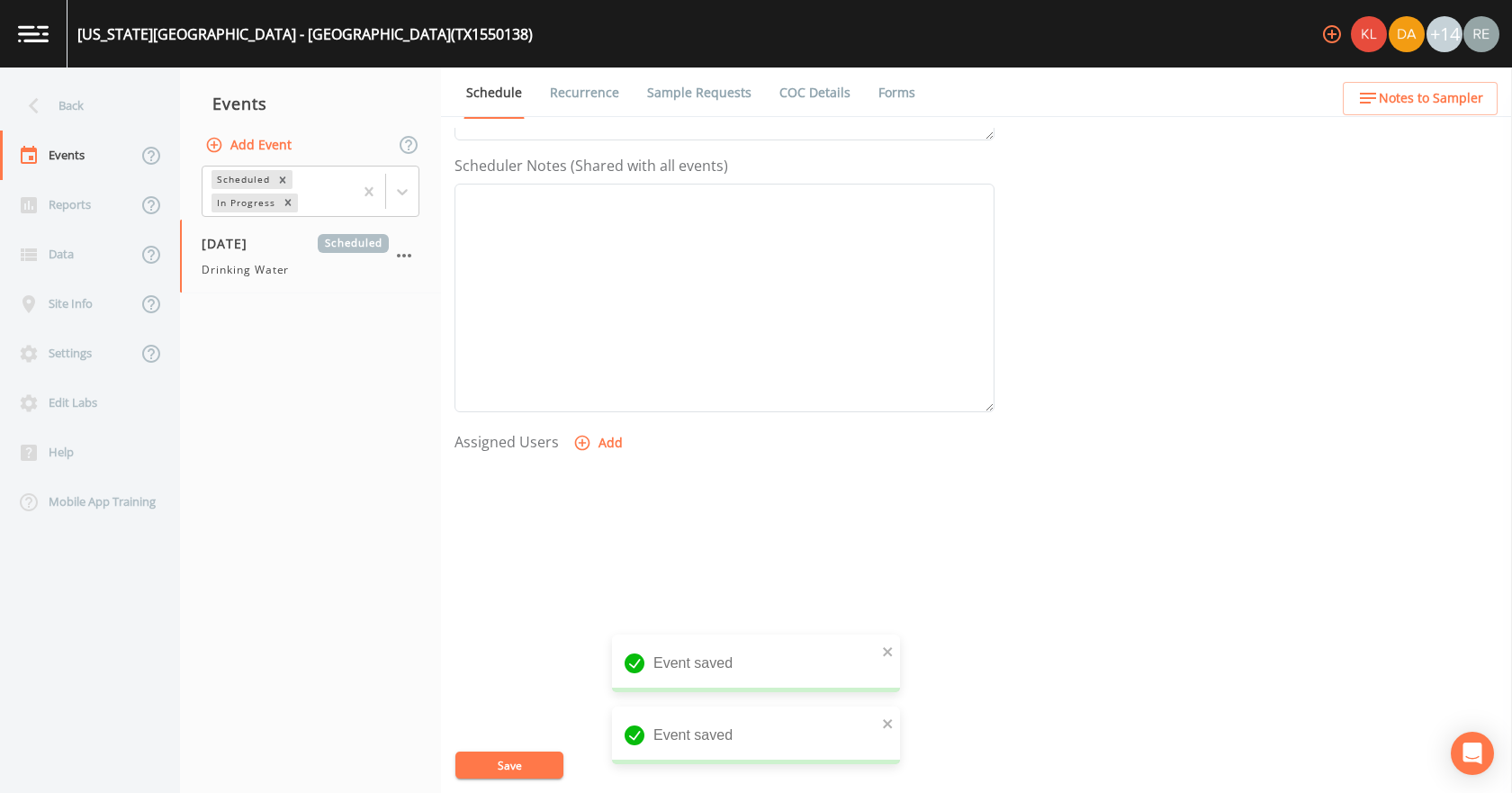
click at [593, 452] on button "Add" at bounding box center [600, 443] width 60 height 33
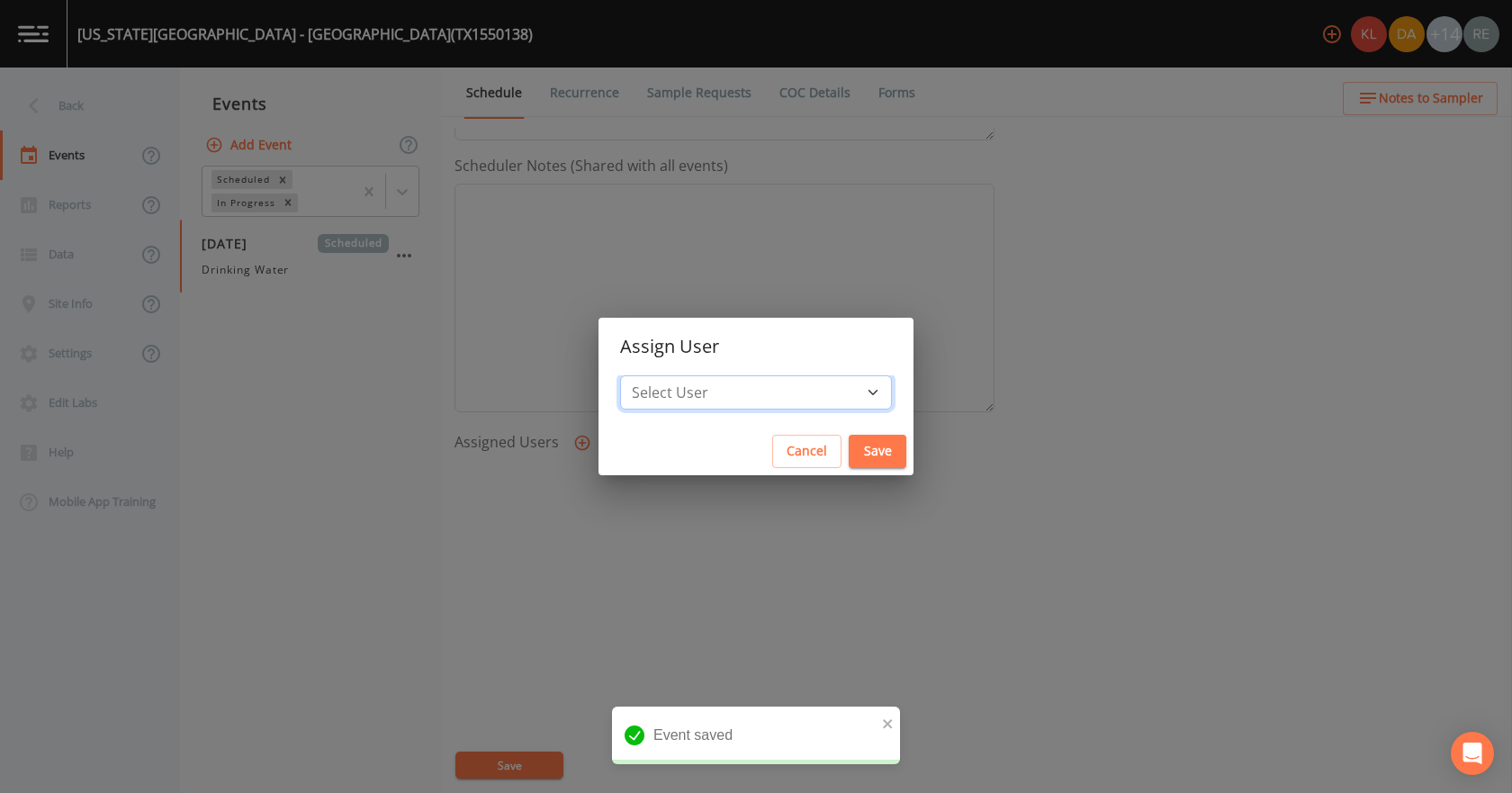
click at [722, 385] on select "Select User [PERSON_NAME] [PERSON_NAME] [PERSON_NAME] [PERSON_NAME] [PERSON_NAM…" at bounding box center [756, 392] width 272 height 34
select select "cda467bf-2385-465e-b0d0-2ef008f7967e"
click at [669, 375] on select "Select User [PERSON_NAME] [PERSON_NAME] [PERSON_NAME] [PERSON_NAME] [PERSON_NAM…" at bounding box center [756, 392] width 272 height 34
click at [849, 442] on button "Save" at bounding box center [877, 451] width 58 height 33
select select
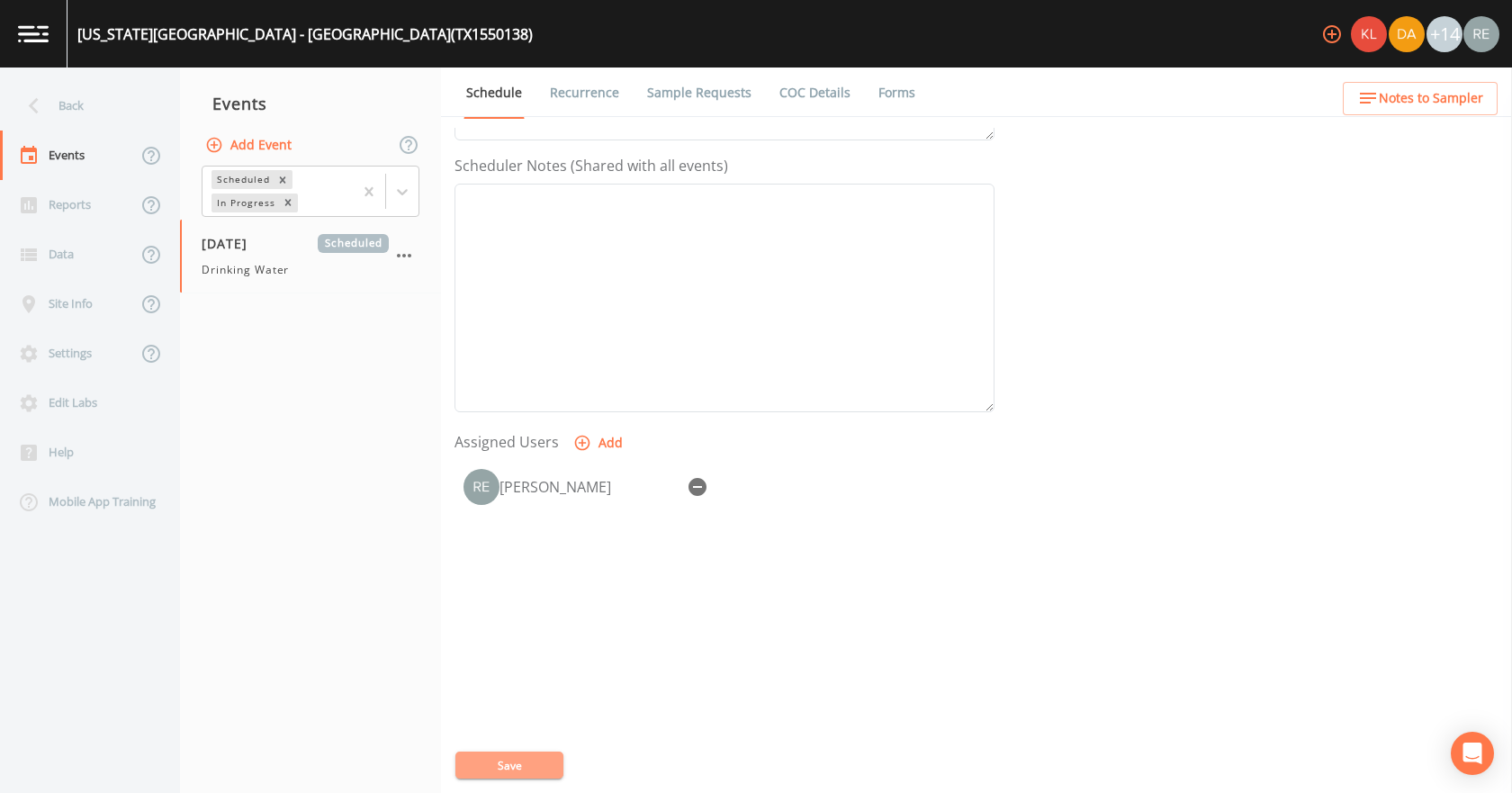
click at [508, 763] on button "Save" at bounding box center [509, 765] width 108 height 27
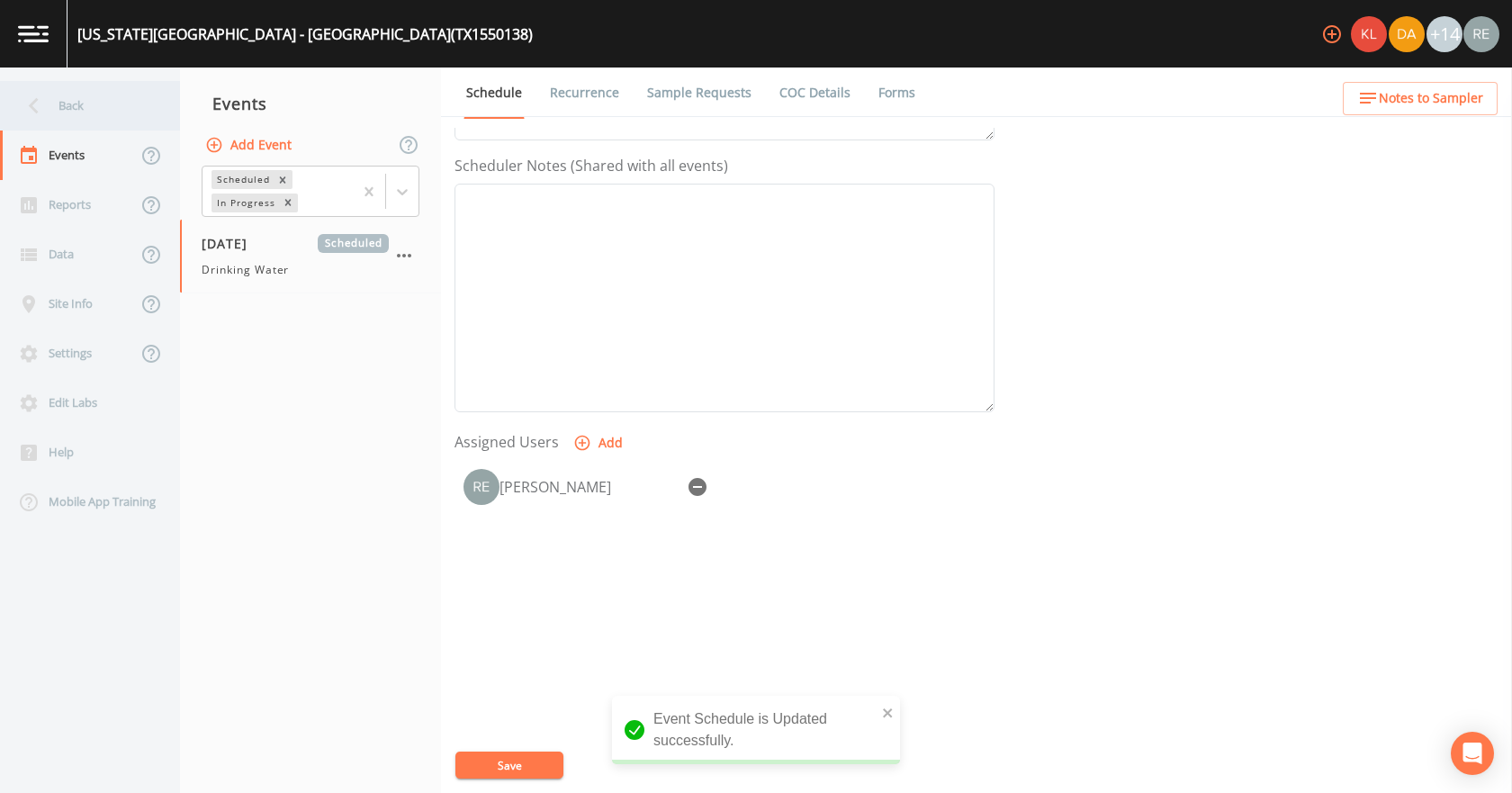
click at [97, 103] on div "Back" at bounding box center [81, 105] width 162 height 49
